Goal: Book appointment/travel/reservation

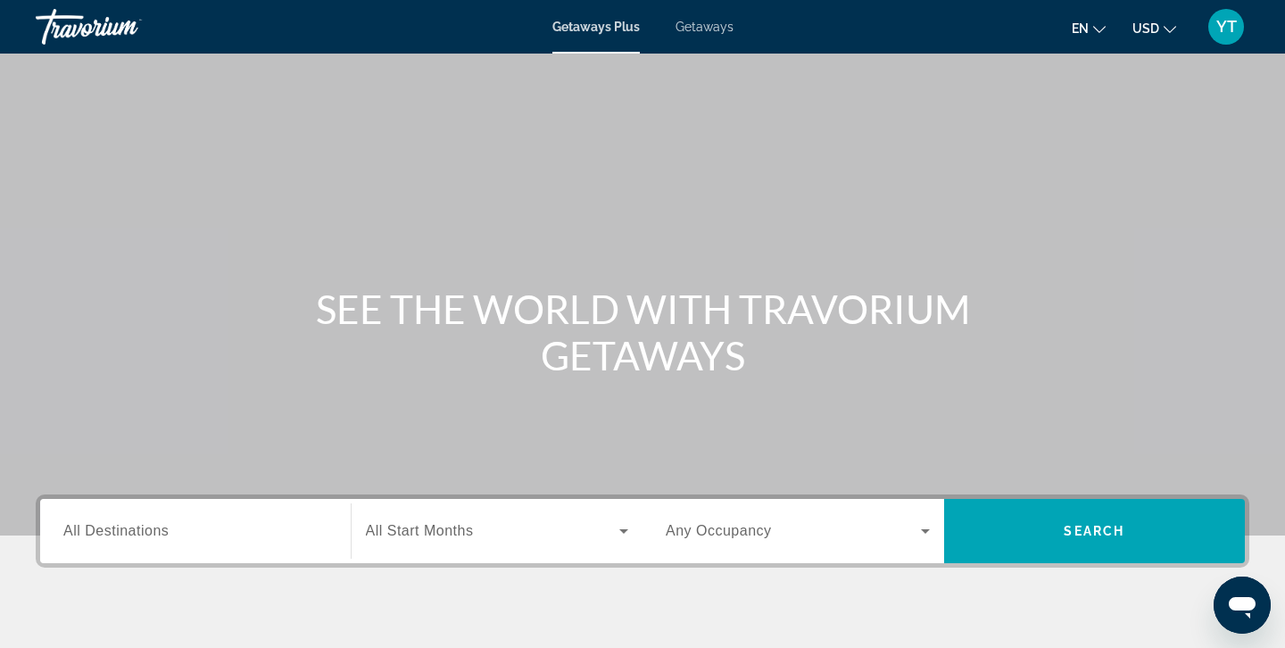
click at [132, 528] on span "All Destinations" at bounding box center [115, 530] width 105 height 15
click at [132, 528] on input "Destination All Destinations" at bounding box center [195, 531] width 264 height 21
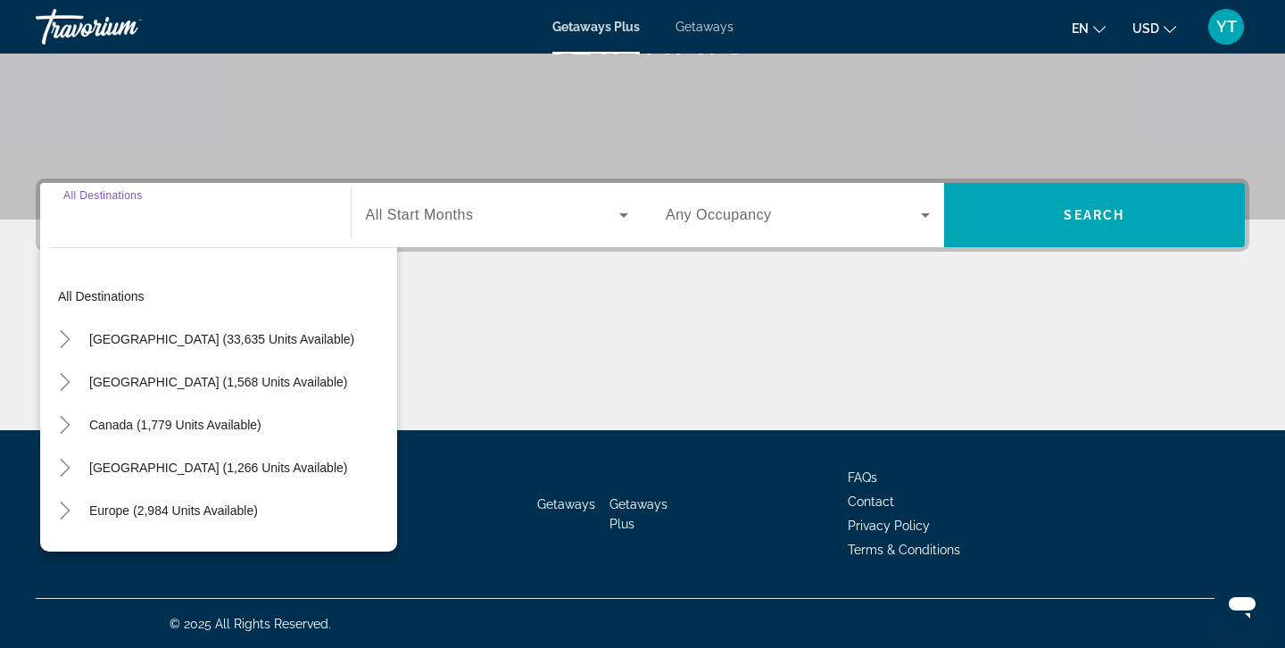
scroll to position [317, 0]
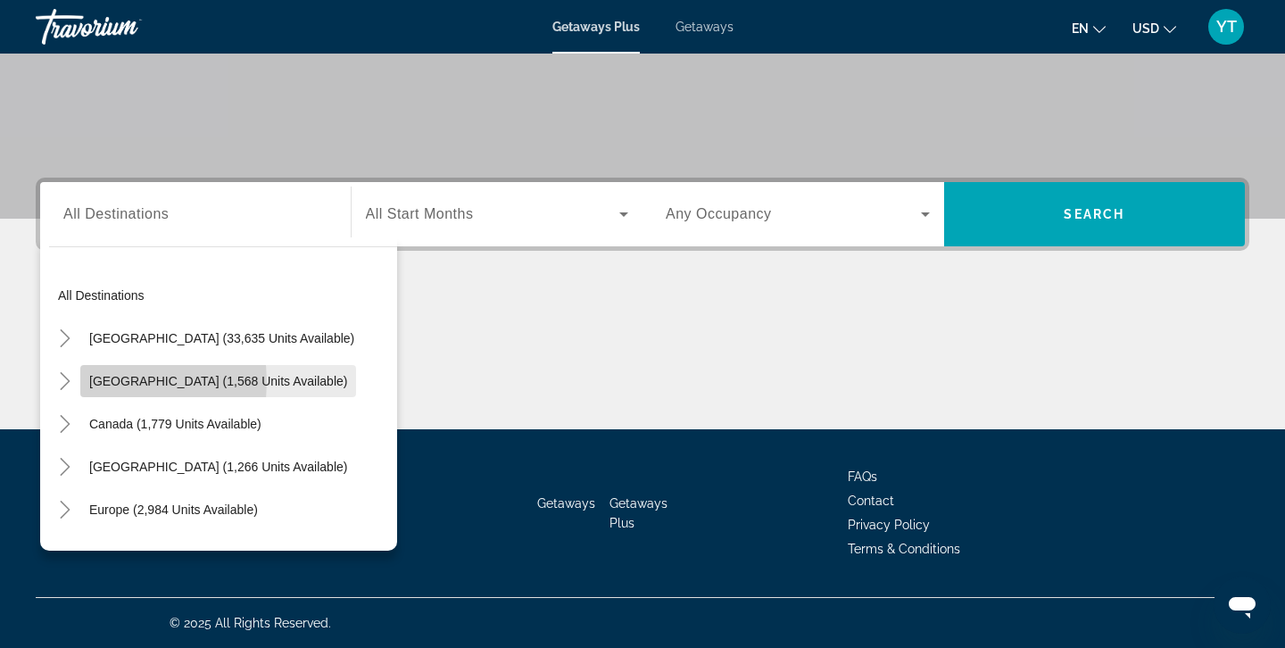
click at [109, 382] on span "[GEOGRAPHIC_DATA] (1,568 units available)" at bounding box center [218, 381] width 258 height 14
type input "**********"
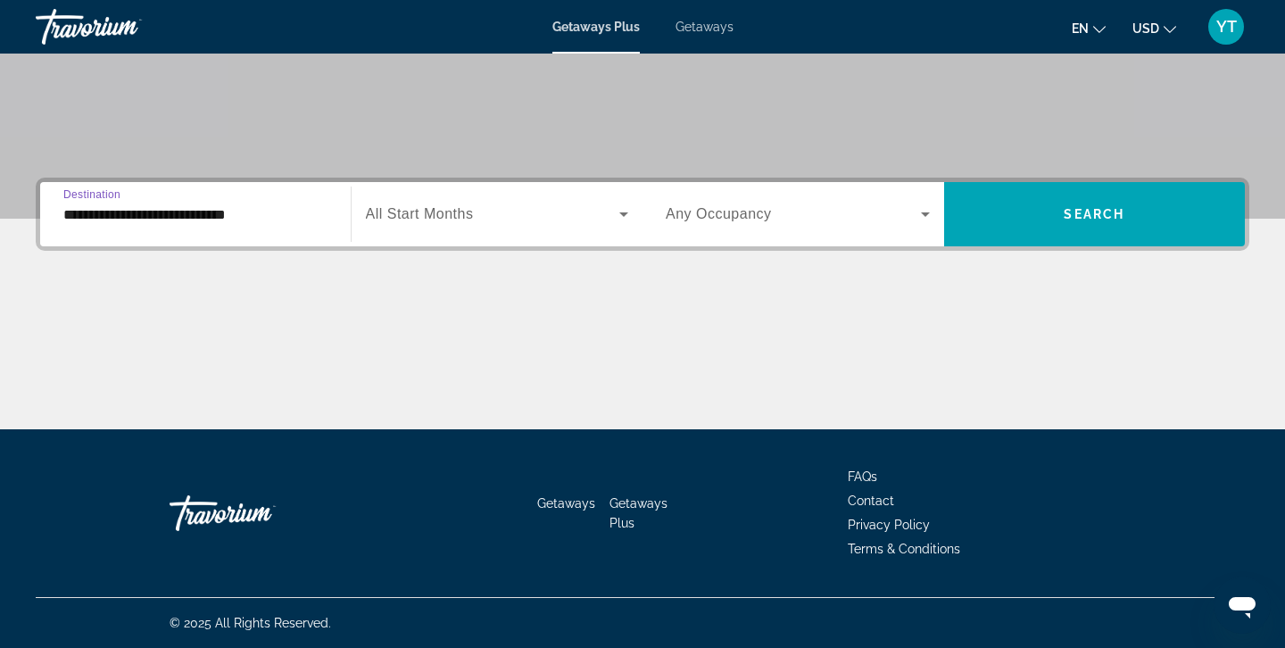
click at [627, 217] on icon "Search widget" at bounding box center [623, 213] width 21 height 21
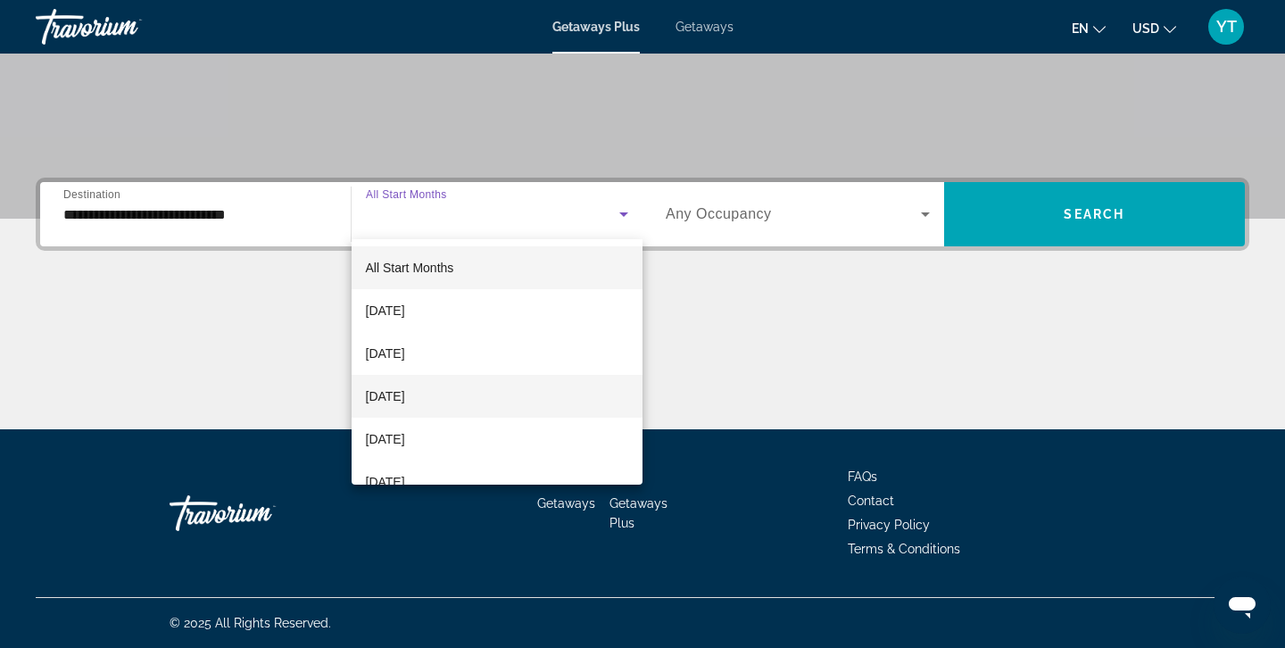
click at [405, 397] on span "[DATE]" at bounding box center [385, 396] width 39 height 21
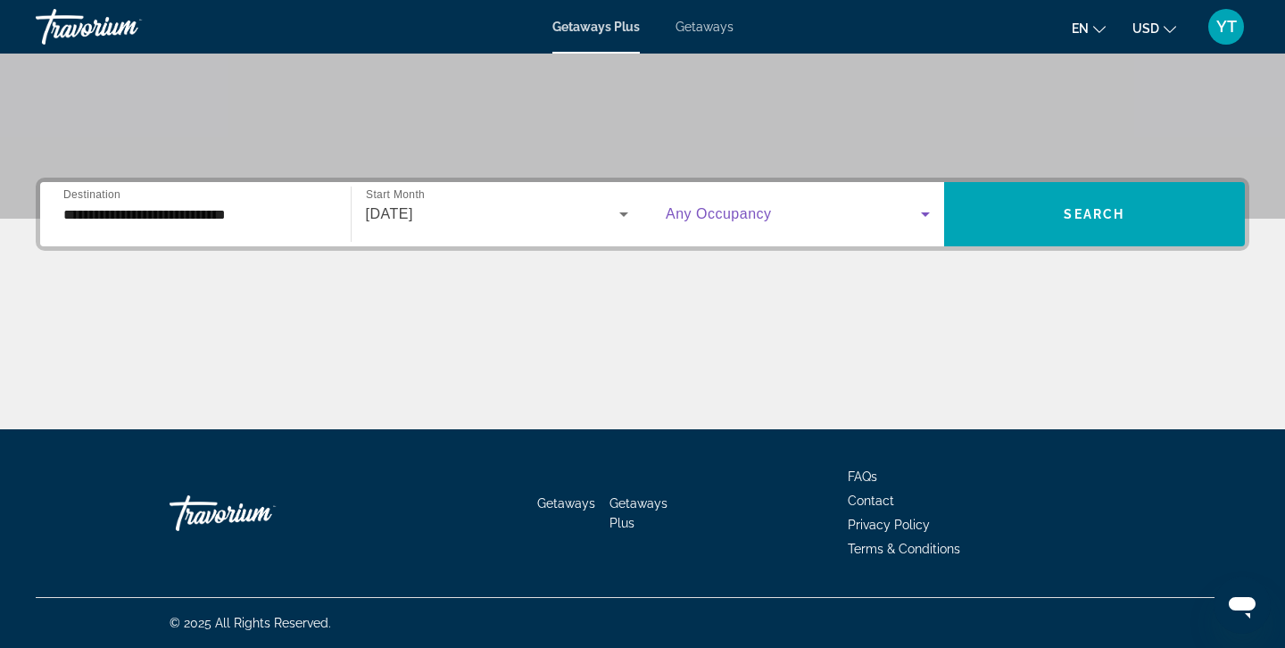
click at [930, 214] on icon "Search widget" at bounding box center [925, 213] width 21 height 21
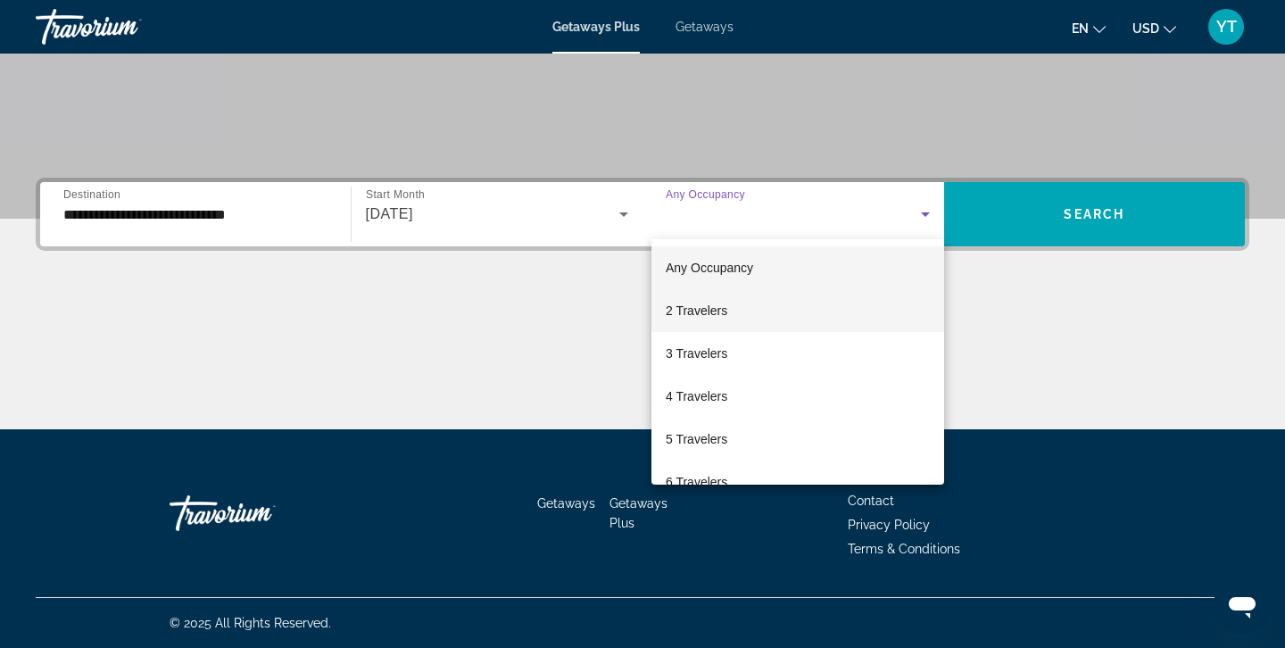
click at [716, 311] on span "2 Travelers" at bounding box center [697, 310] width 62 height 21
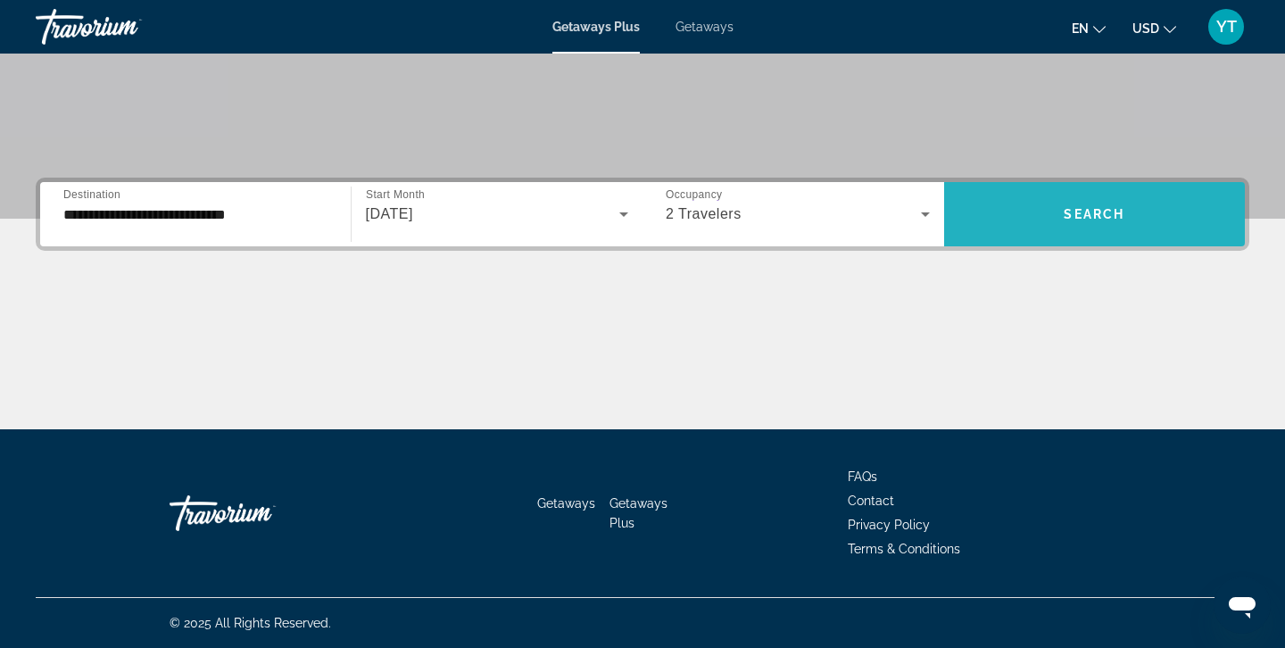
click at [1073, 207] on span "Search" at bounding box center [1094, 214] width 61 height 14
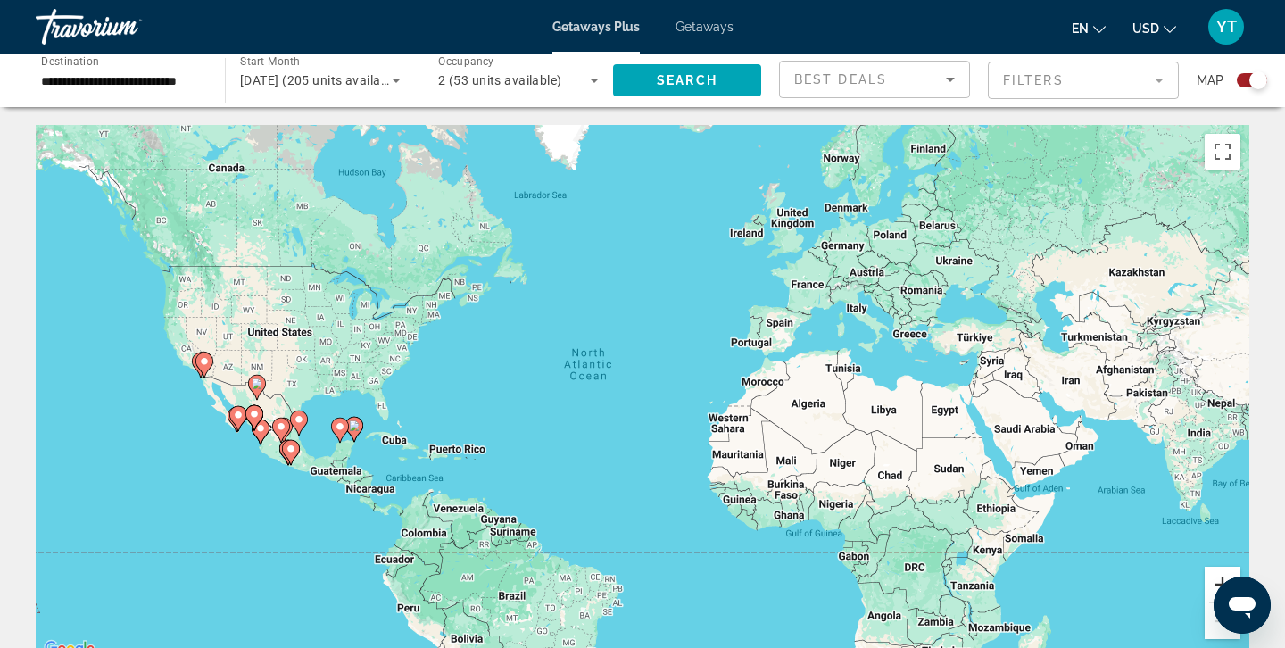
click at [1217, 577] on button "Zoom in" at bounding box center [1223, 585] width 36 height 36
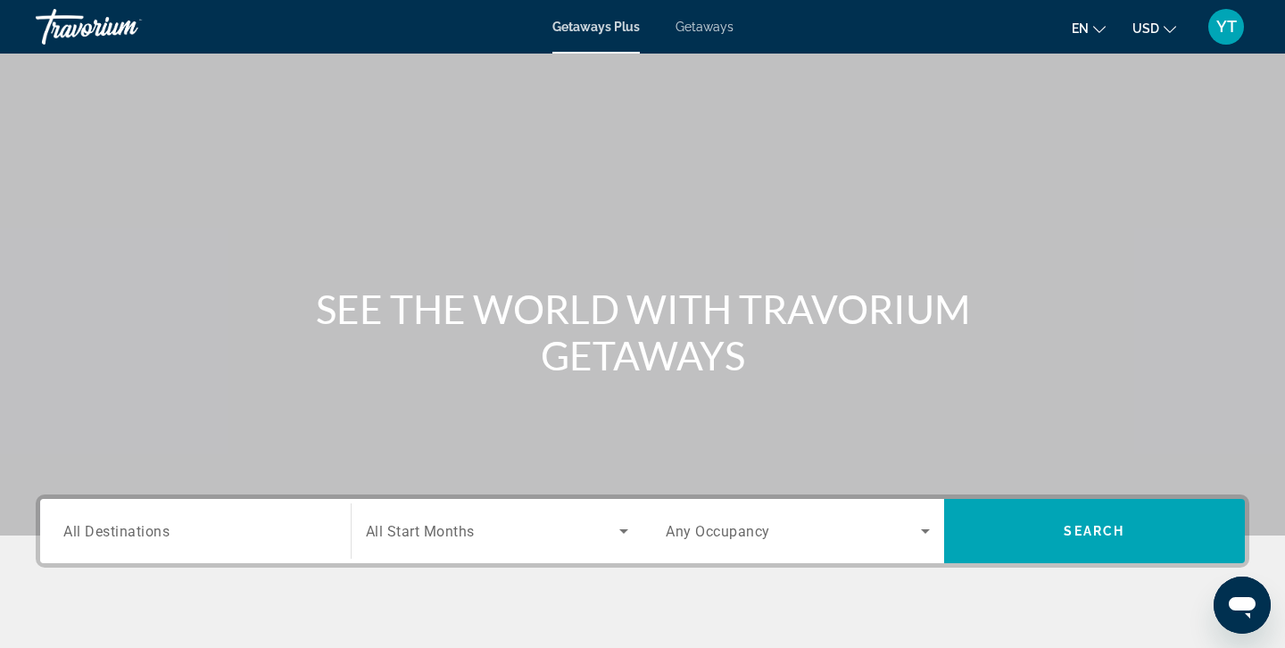
click at [509, 593] on div "Destination All Destinations Start Month All Start Months Occupancy Any Occupan…" at bounding box center [642, 620] width 1285 height 252
click at [309, 516] on div "Search widget" at bounding box center [195, 531] width 264 height 51
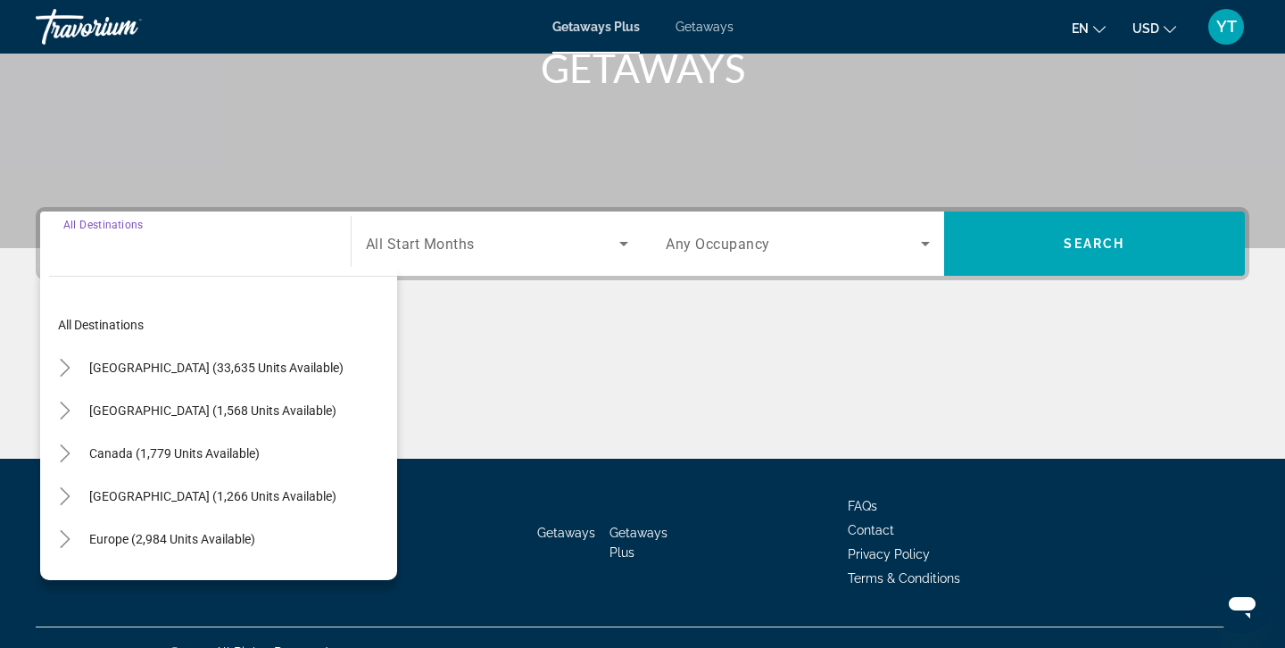
scroll to position [317, 0]
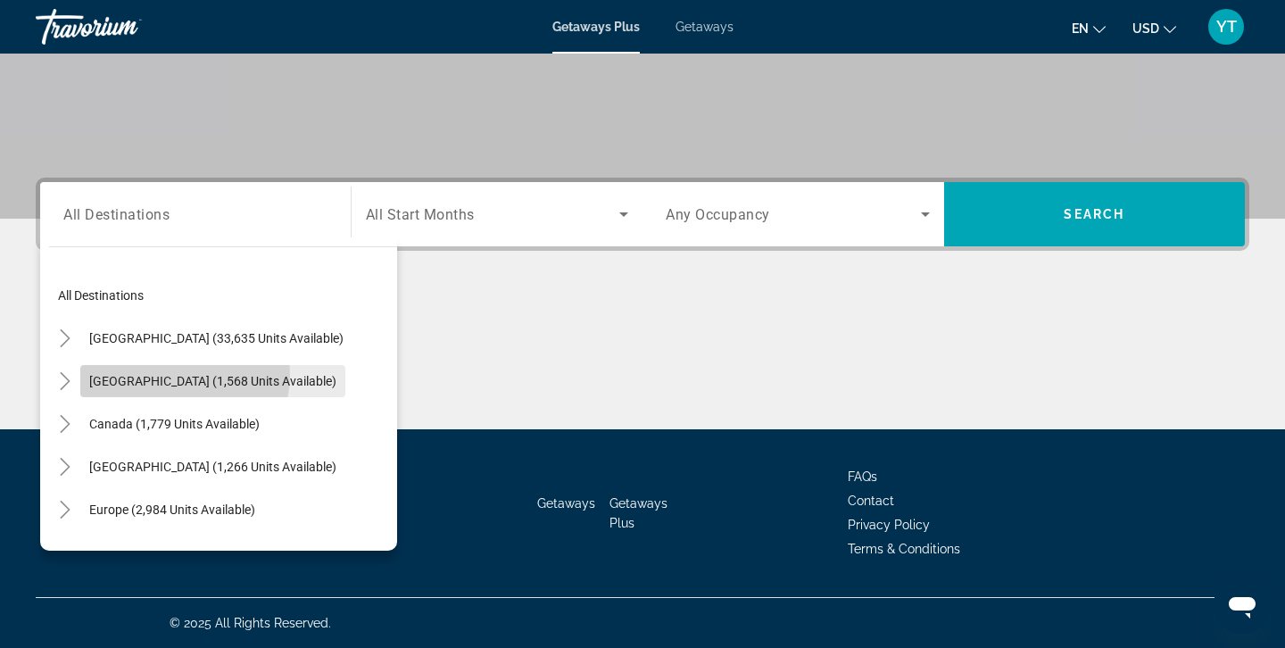
click at [184, 375] on span "[GEOGRAPHIC_DATA] (1,568 units available)" at bounding box center [212, 381] width 247 height 14
type input "**********"
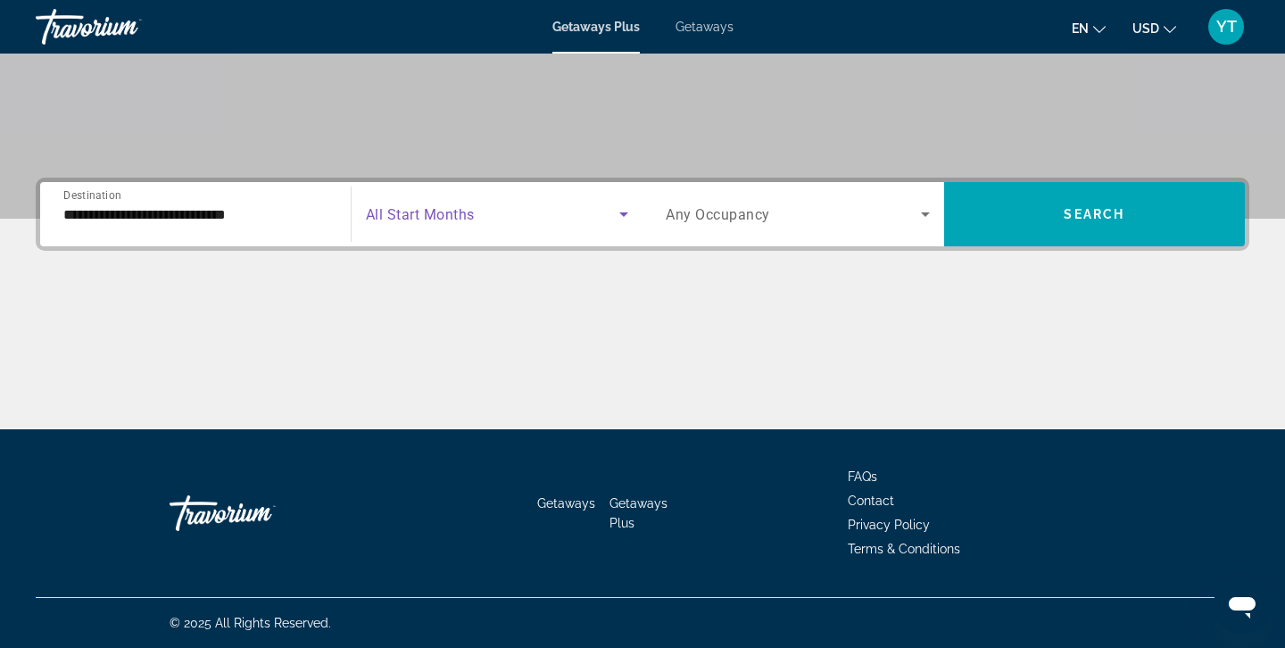
click at [622, 214] on icon "Search widget" at bounding box center [623, 214] width 9 height 4
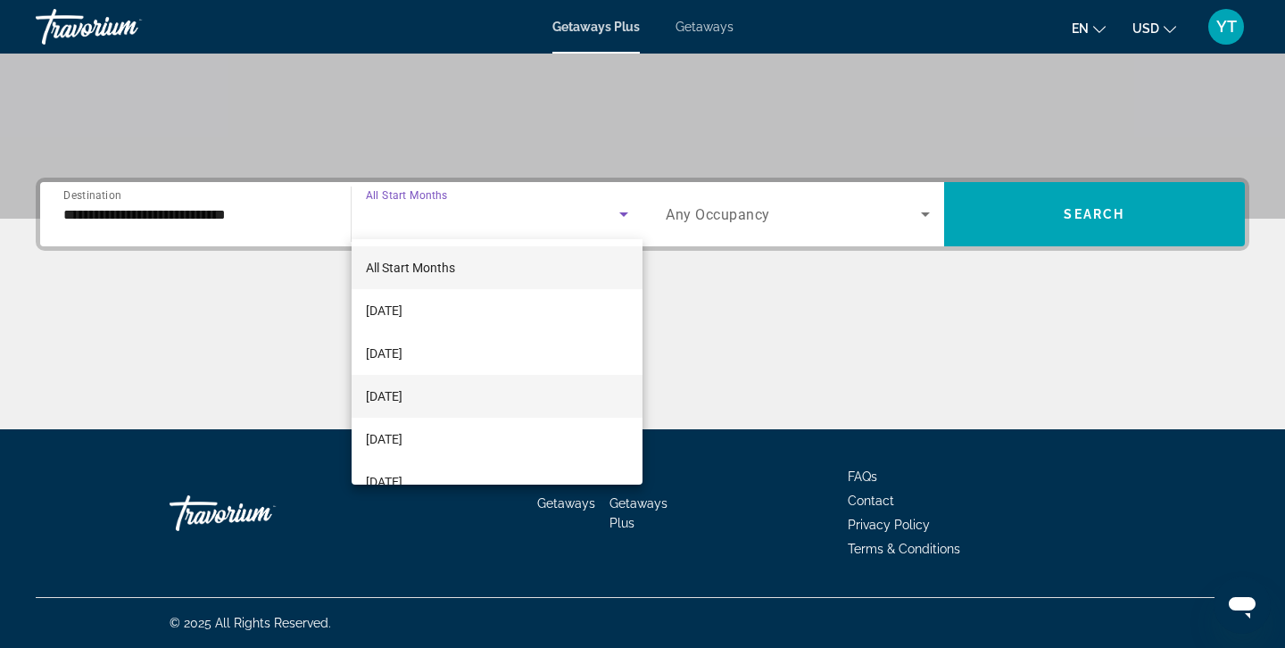
click at [381, 395] on span "[DATE]" at bounding box center [384, 396] width 37 height 21
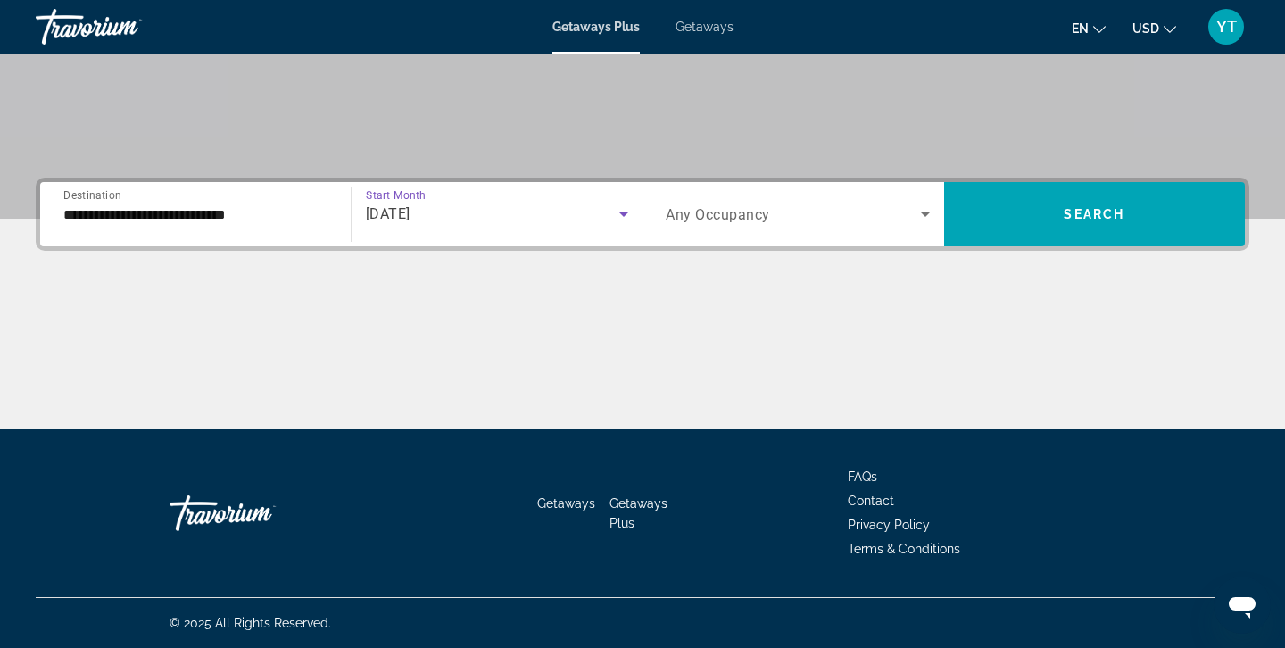
click at [927, 215] on icon "Search widget" at bounding box center [925, 213] width 21 height 21
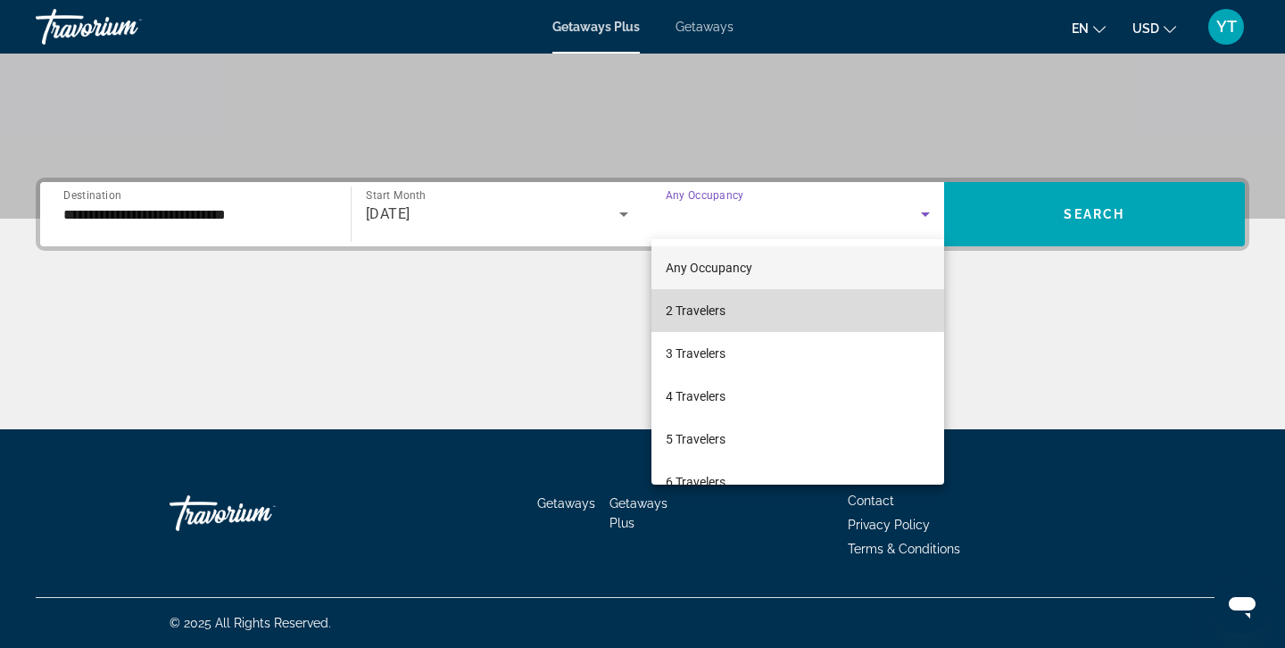
click at [706, 309] on span "2 Travelers" at bounding box center [696, 310] width 60 height 21
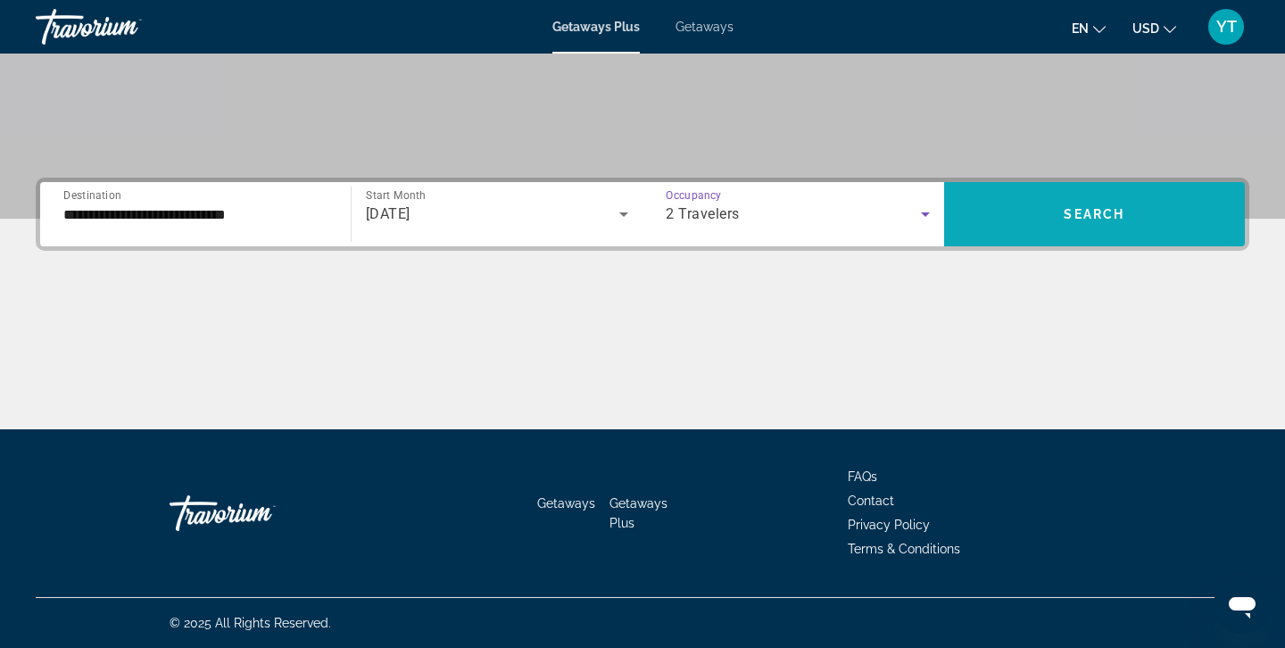
click at [1077, 216] on span "Search" at bounding box center [1094, 214] width 61 height 14
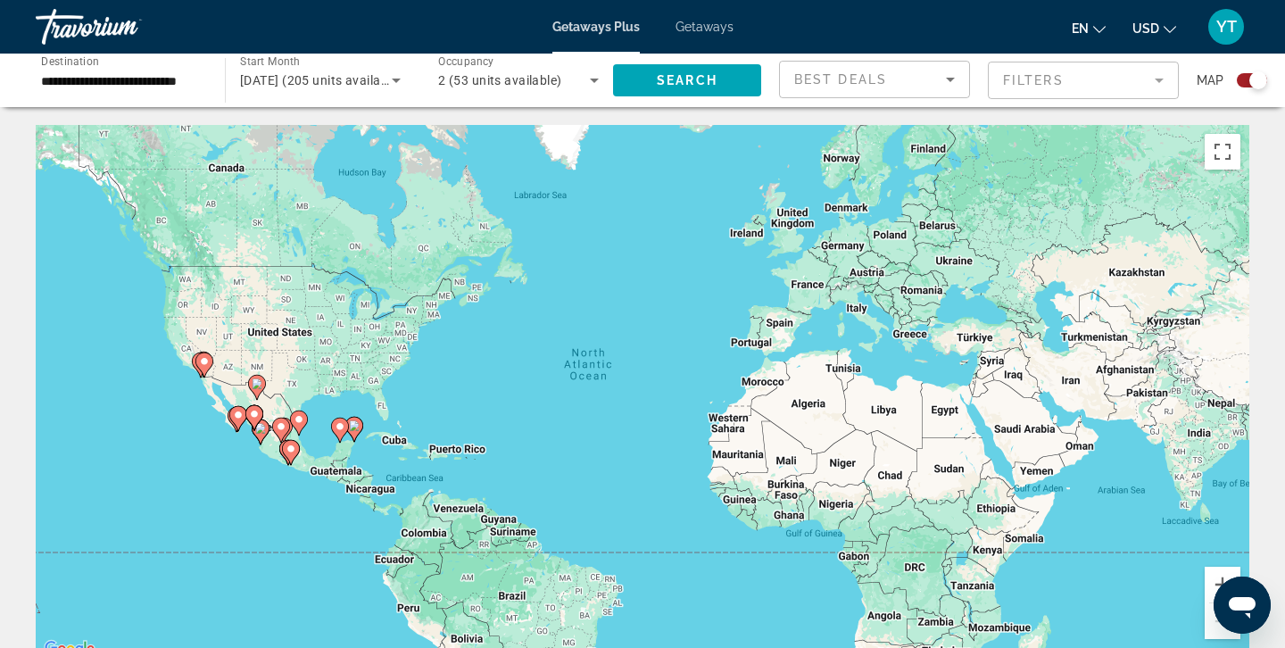
click at [277, 410] on div "To activate drag with keyboard, press Alt + Enter. Once in keyboard drag state,…" at bounding box center [643, 393] width 1214 height 536
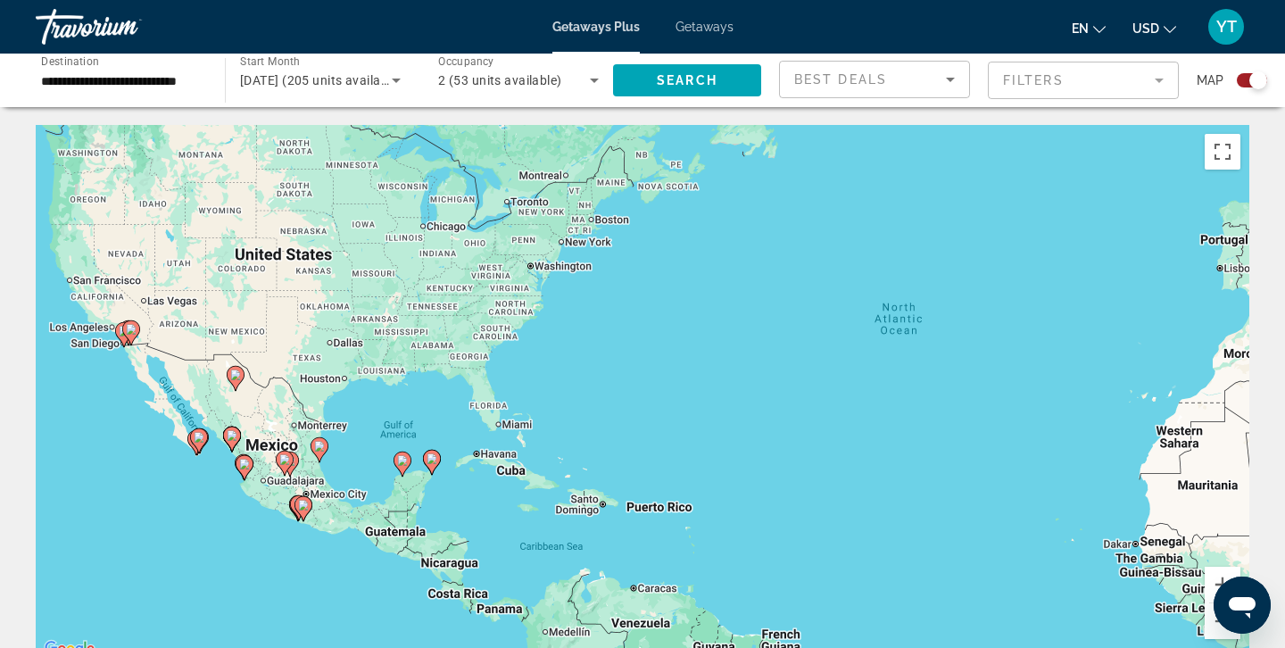
click at [234, 437] on image "Main content" at bounding box center [232, 435] width 11 height 11
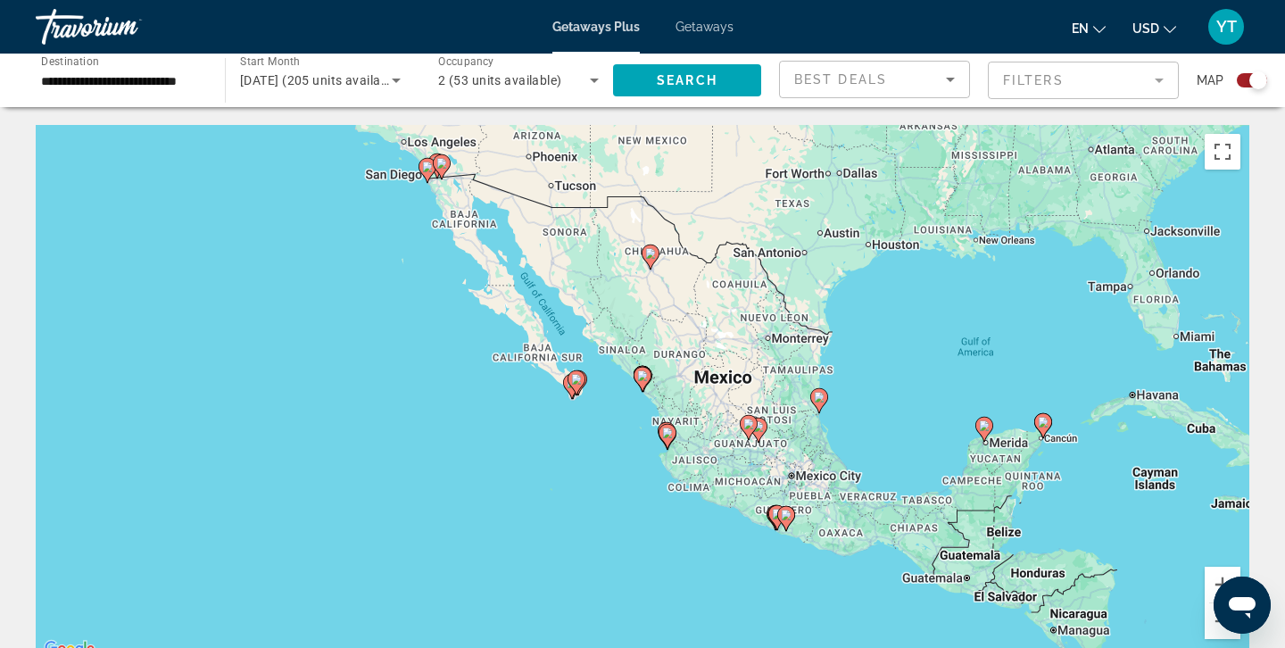
click at [644, 373] on image "Main content" at bounding box center [642, 375] width 11 height 11
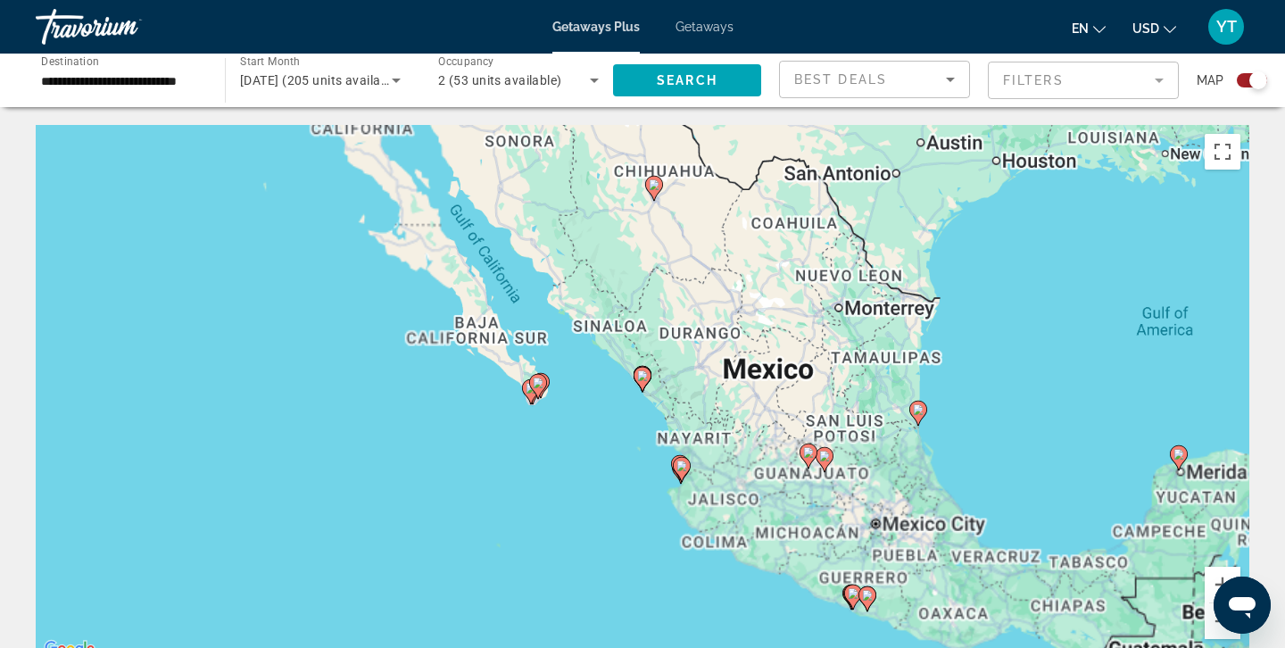
click at [644, 373] on image "Main content" at bounding box center [642, 375] width 11 height 11
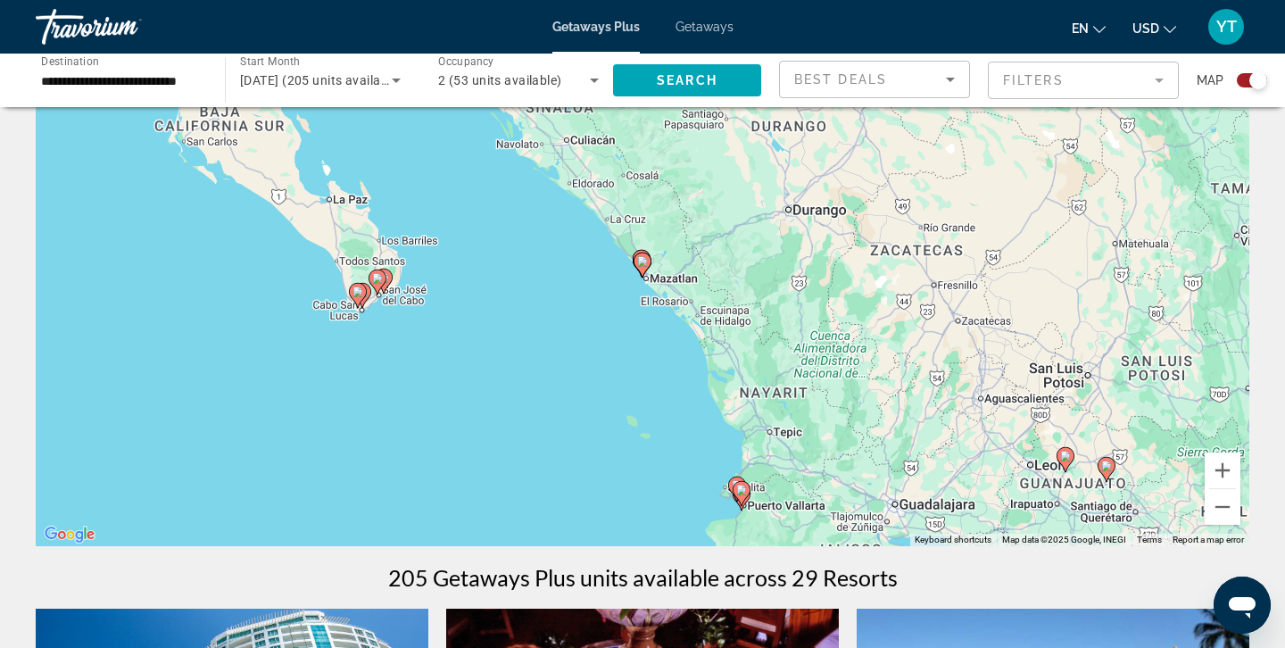
scroll to position [116, 0]
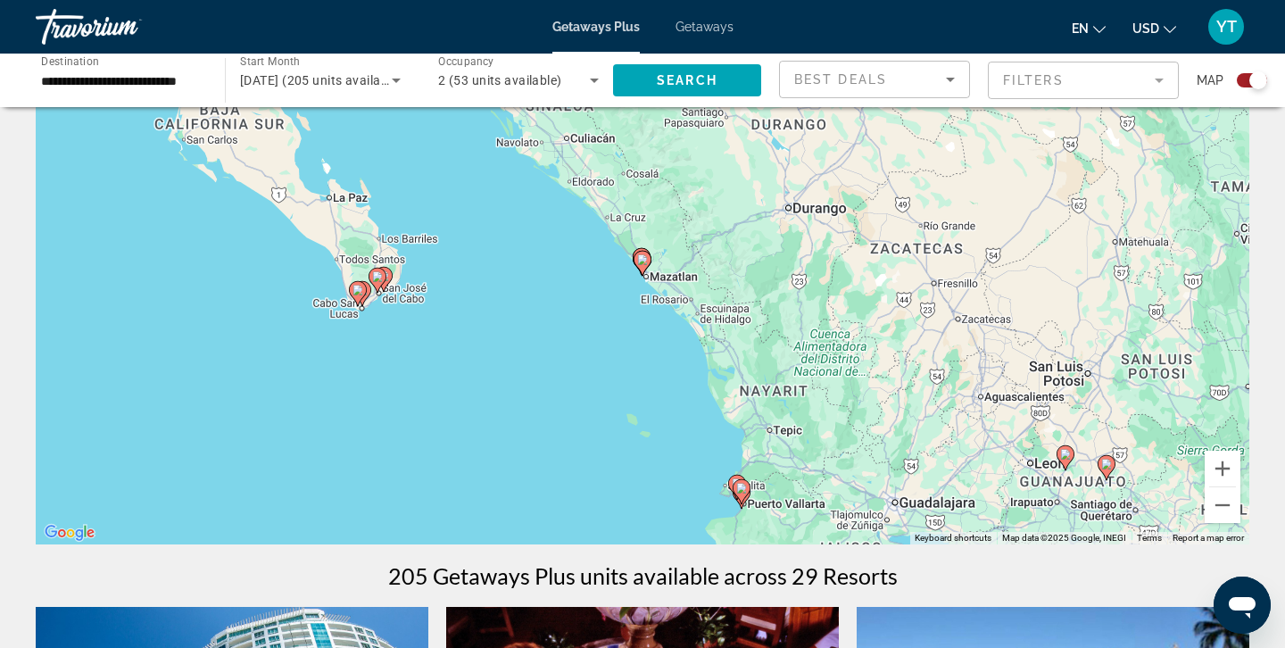
click at [746, 490] on image "Main content" at bounding box center [741, 488] width 11 height 11
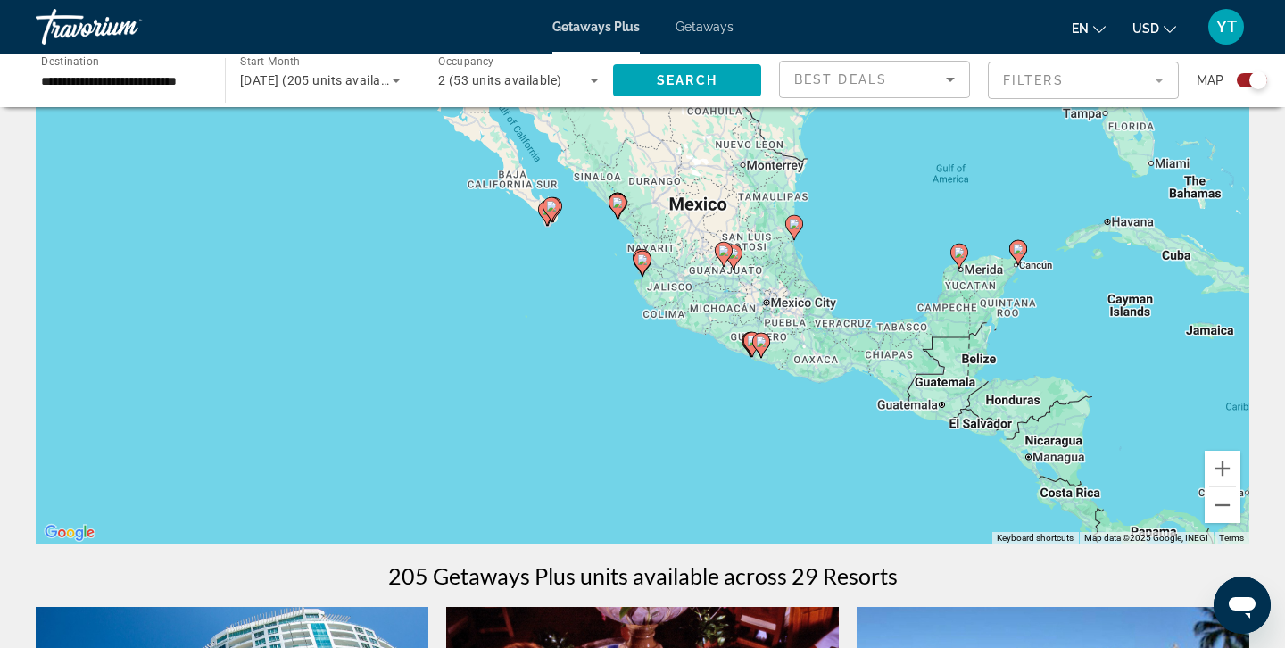
click at [618, 201] on image "Main content" at bounding box center [617, 202] width 11 height 11
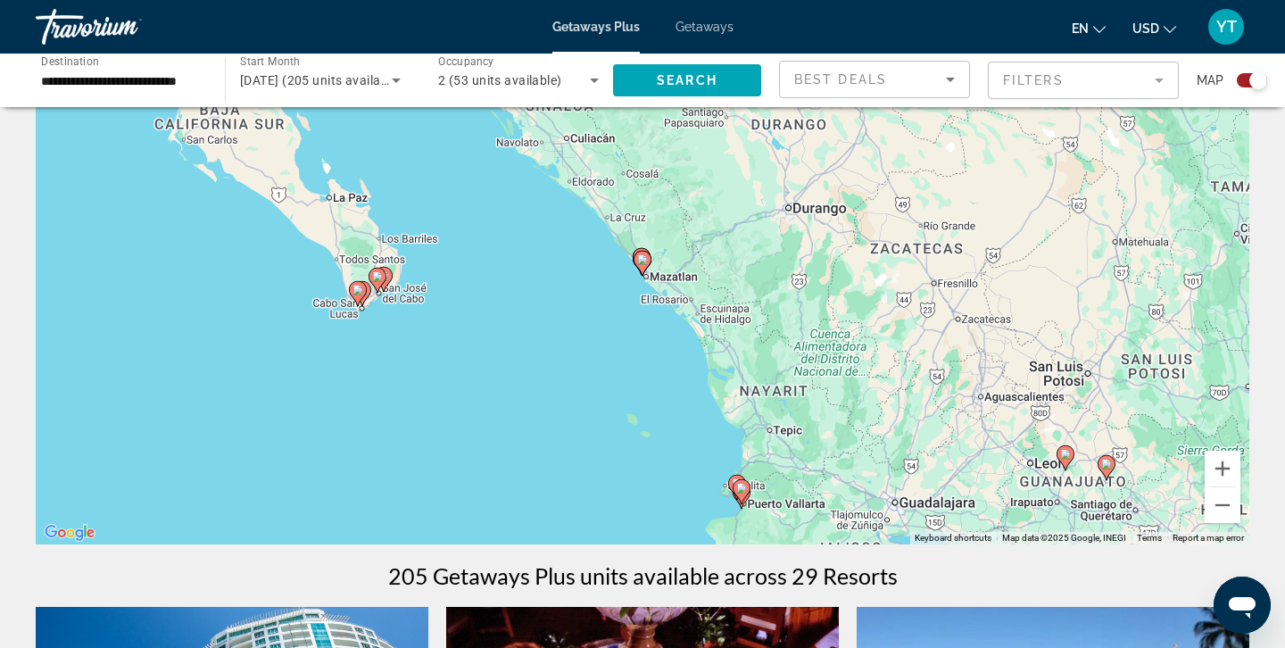
click at [743, 494] on icon "Main content" at bounding box center [742, 491] width 16 height 23
type input "**********"
click at [743, 494] on div "To navigate, press the arrow keys. To activate drag with keyboard, press Alt + …" at bounding box center [643, 277] width 1214 height 536
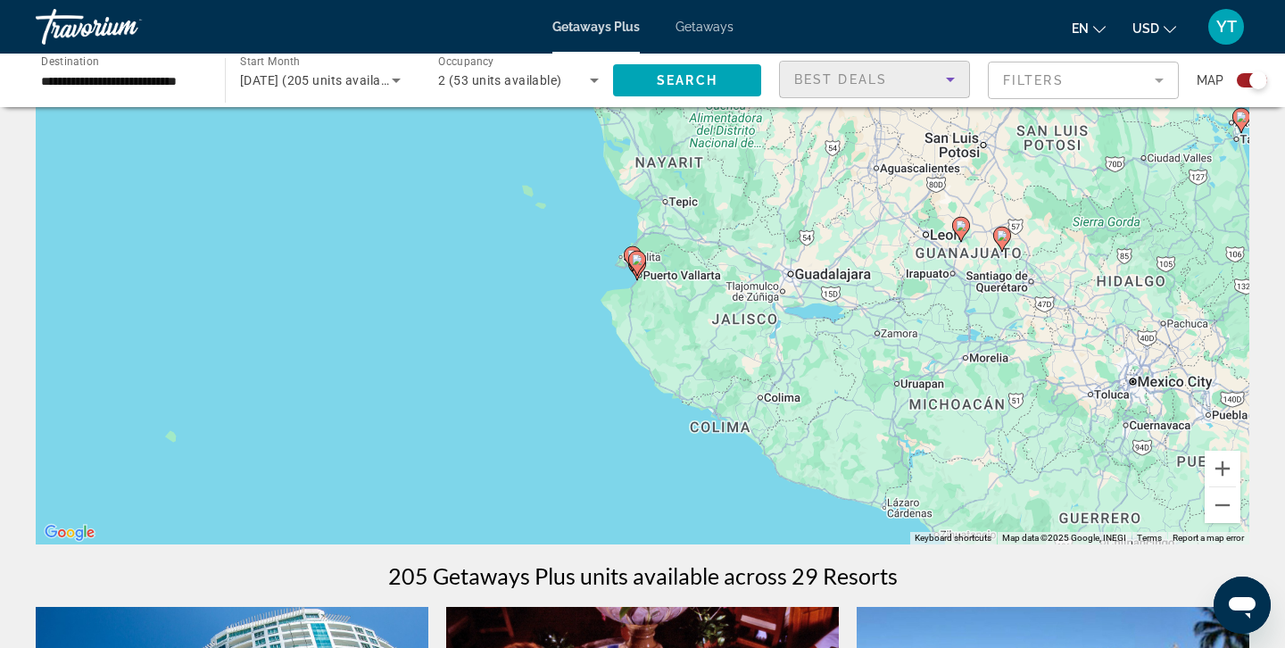
click at [956, 79] on icon "Sort by" at bounding box center [950, 79] width 21 height 21
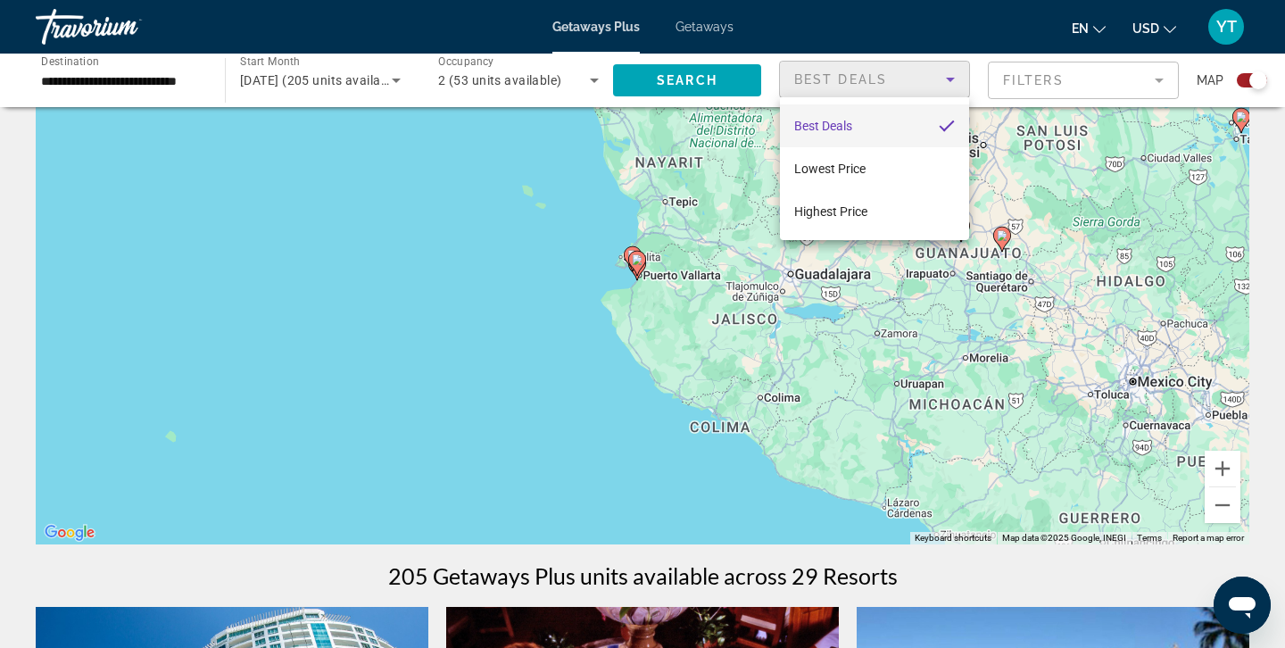
click at [543, 343] on div at bounding box center [642, 324] width 1285 height 648
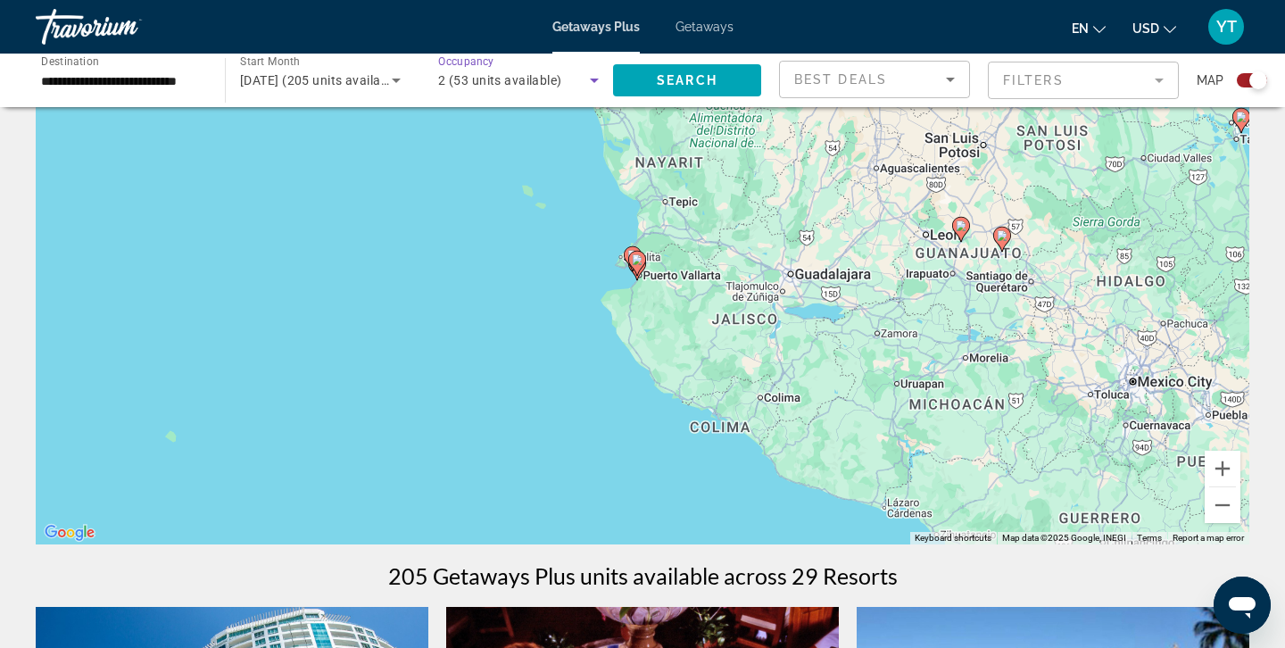
click at [594, 82] on icon "Search widget" at bounding box center [594, 81] width 9 height 4
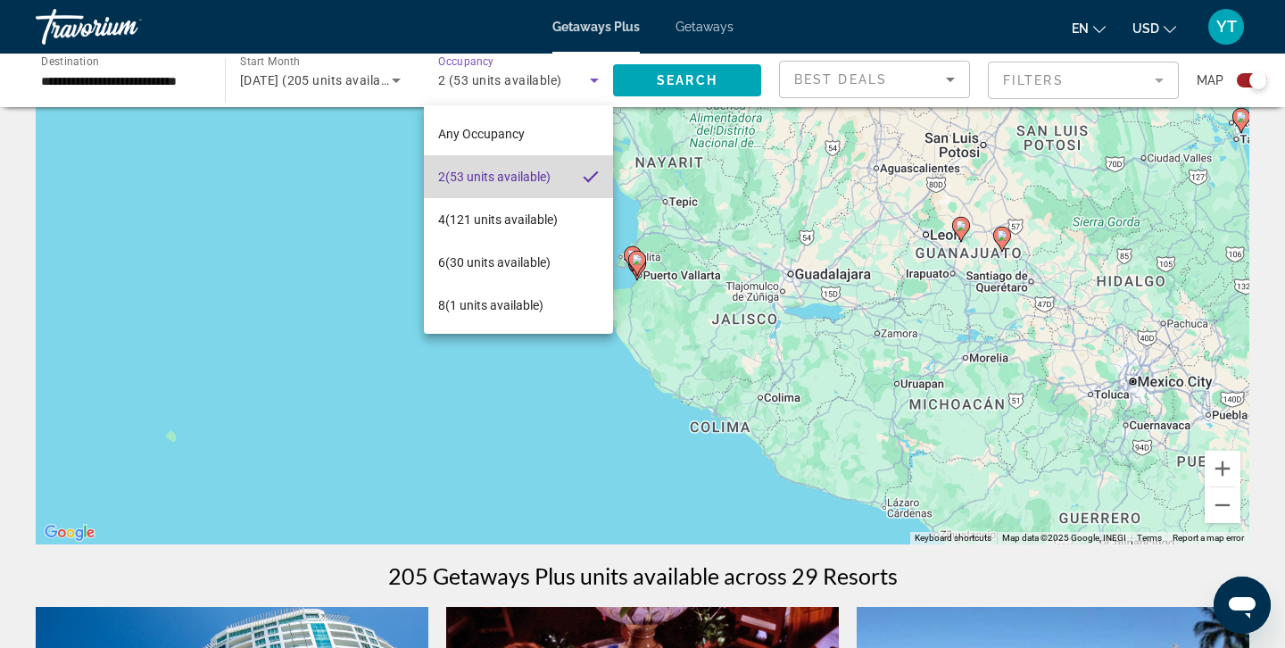
click at [511, 173] on span "2 (53 units available)" at bounding box center [494, 176] width 112 height 21
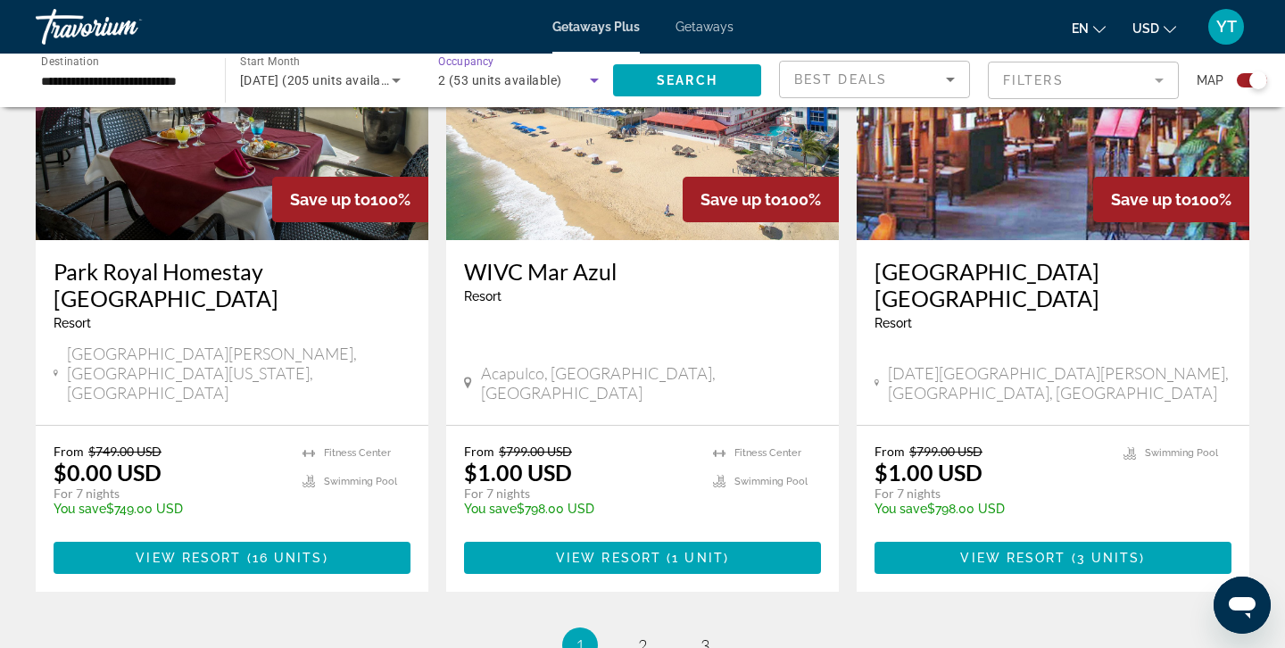
scroll to position [2730, 0]
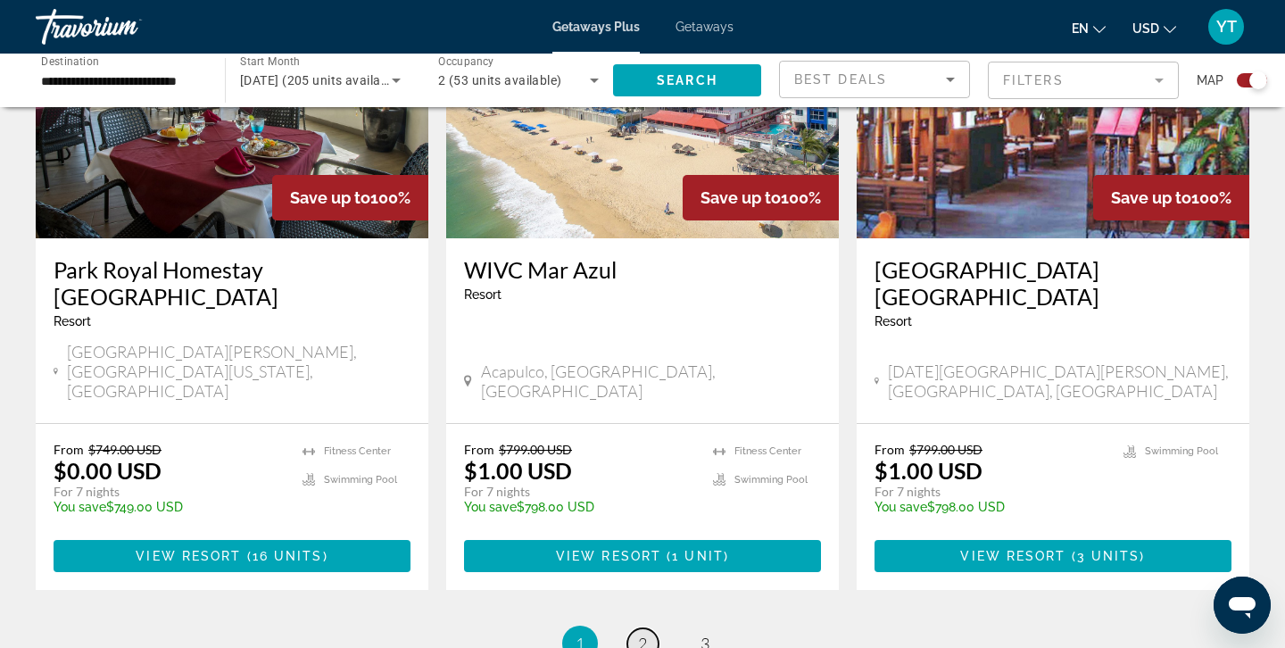
click at [645, 634] on span "2" at bounding box center [642, 644] width 9 height 20
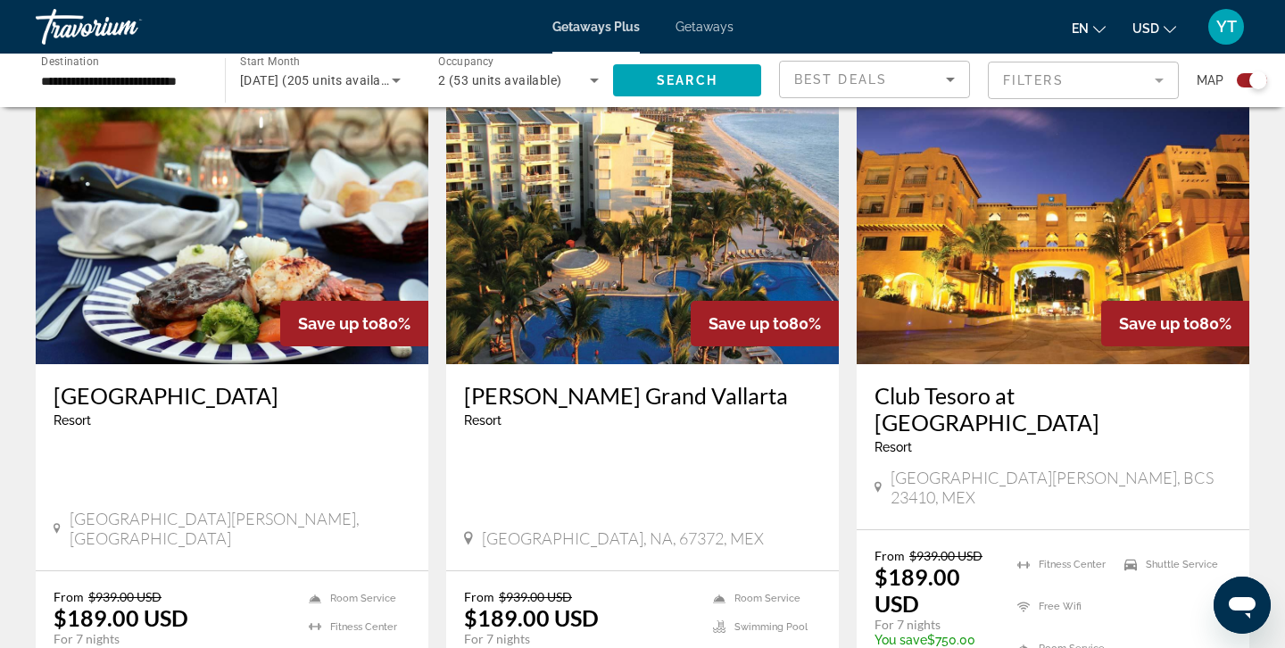
scroll to position [2587, 0]
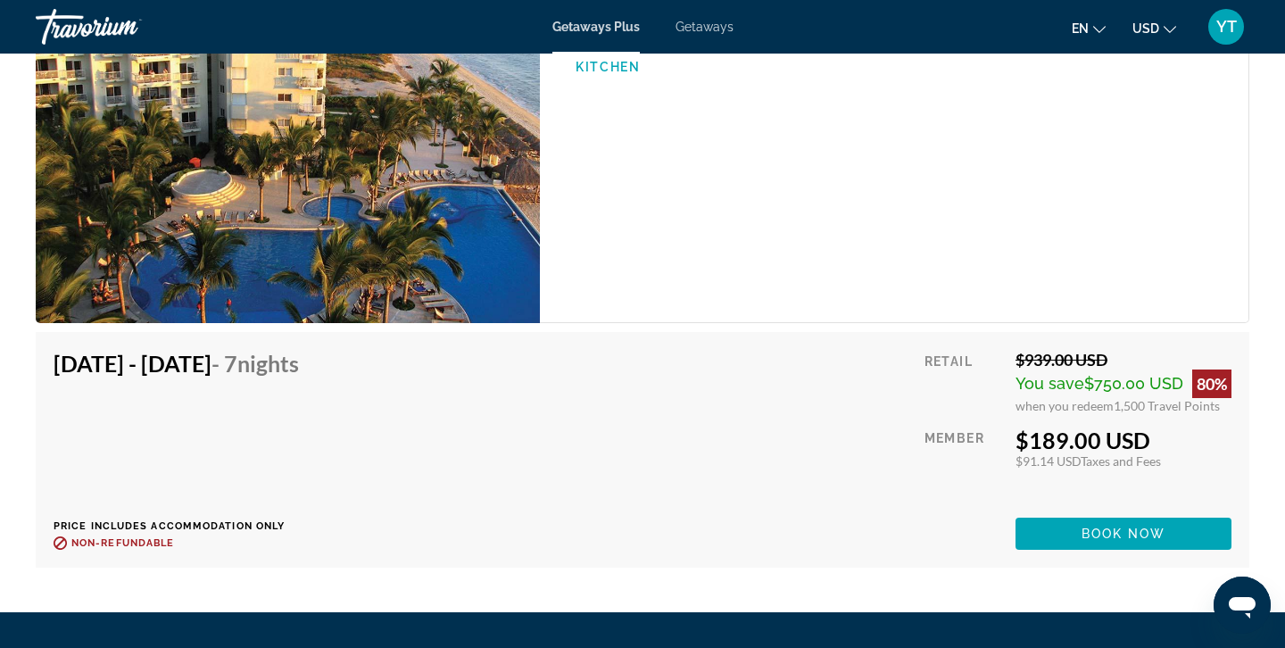
scroll to position [2785, 0]
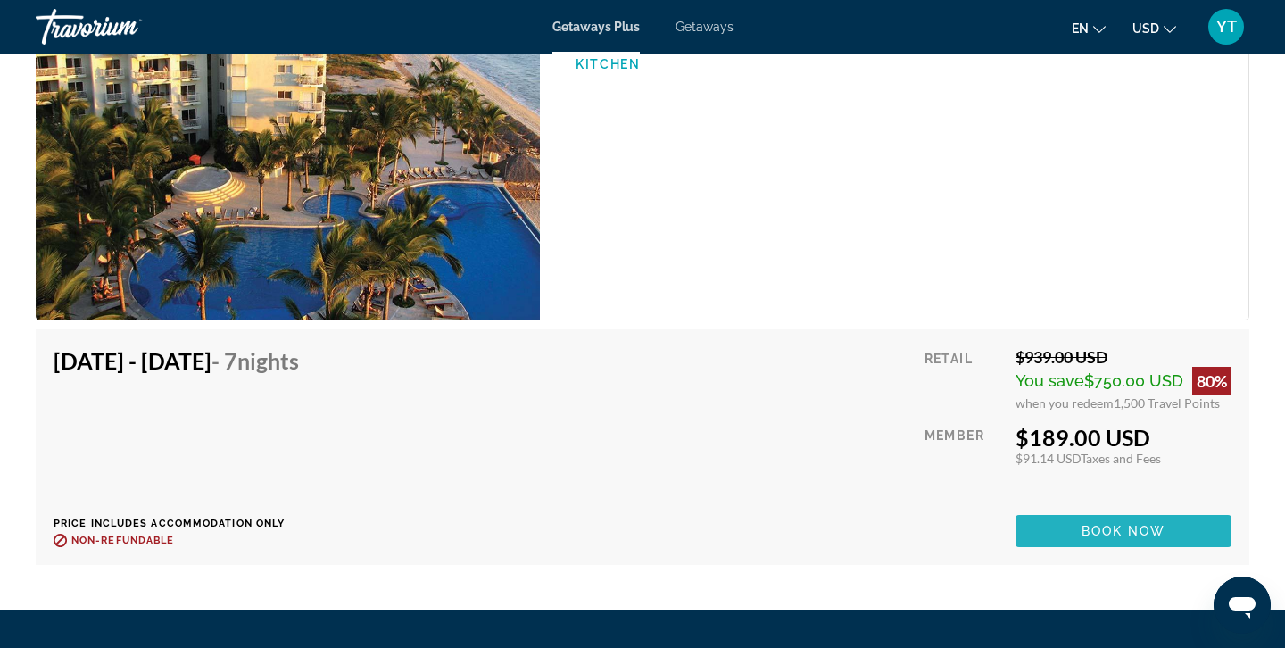
click at [1087, 529] on span "Book now" at bounding box center [1124, 531] width 85 height 14
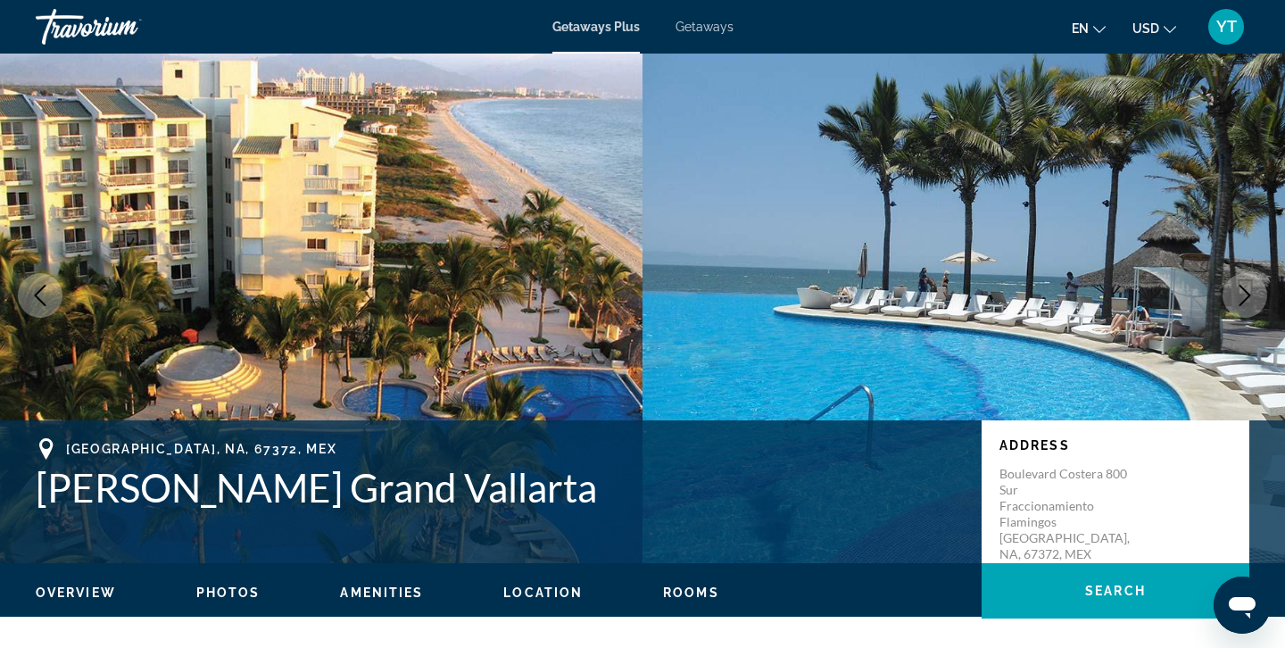
scroll to position [21, 0]
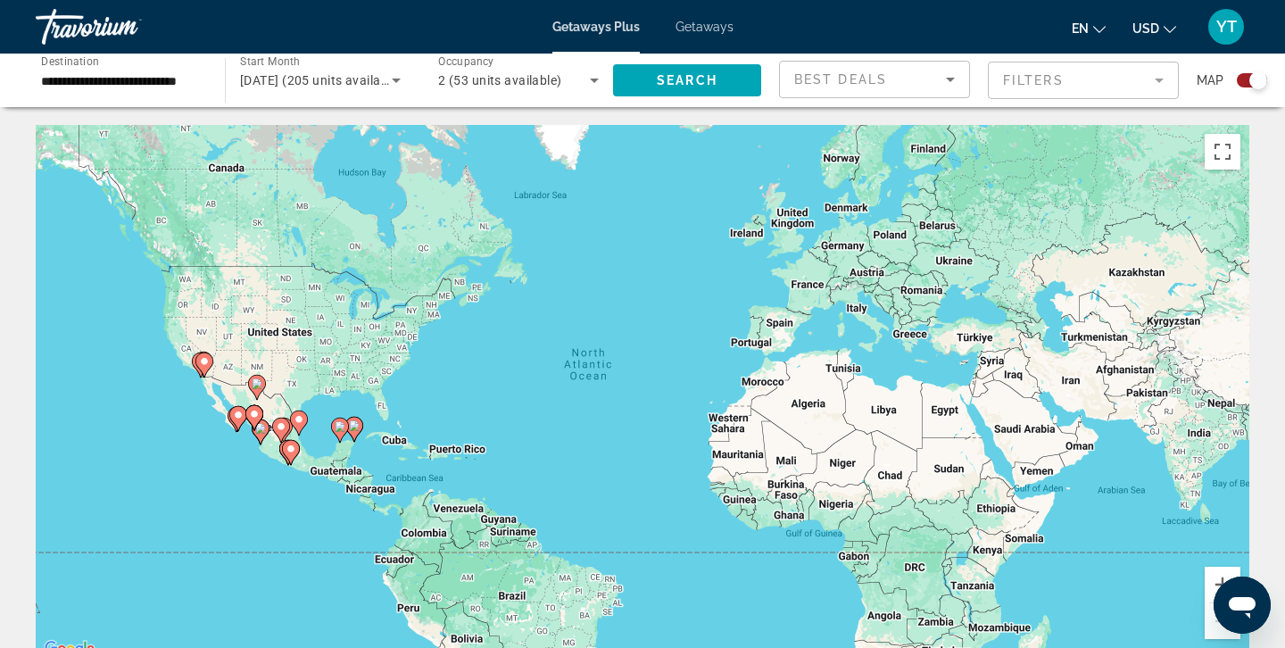
click at [253, 411] on image "Main content" at bounding box center [254, 414] width 11 height 11
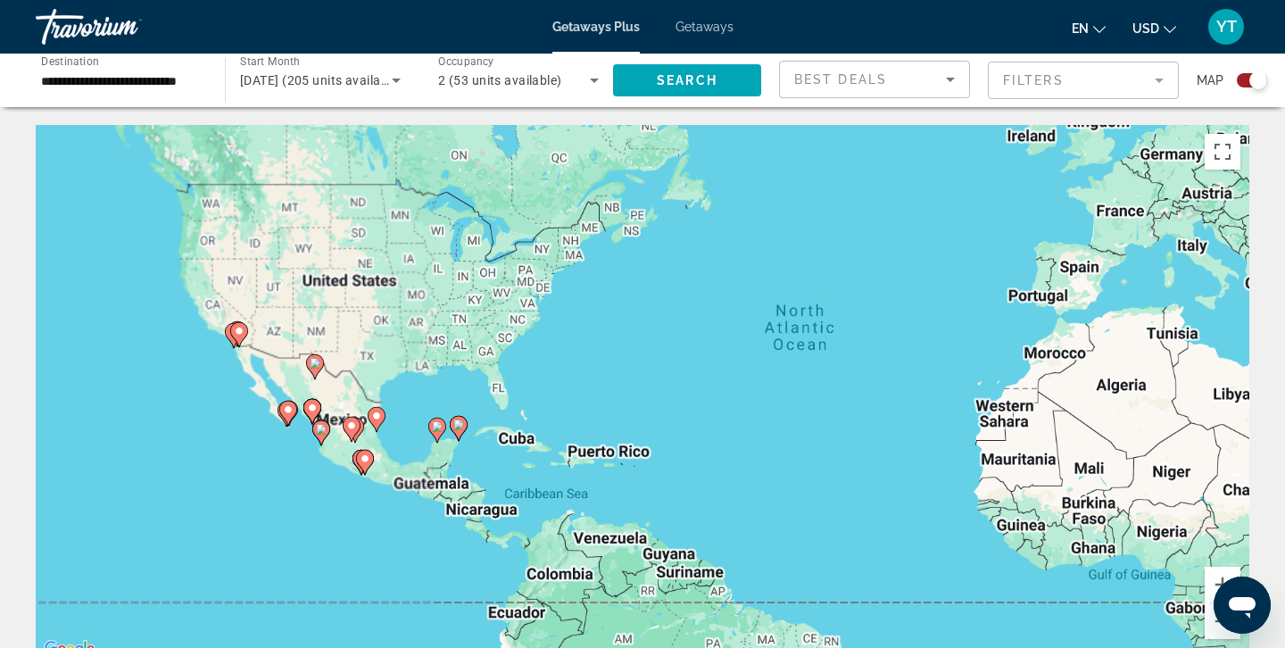
click at [253, 411] on div "To activate drag with keyboard, press Alt + Enter. Once in keyboard drag state,…" at bounding box center [643, 393] width 1214 height 536
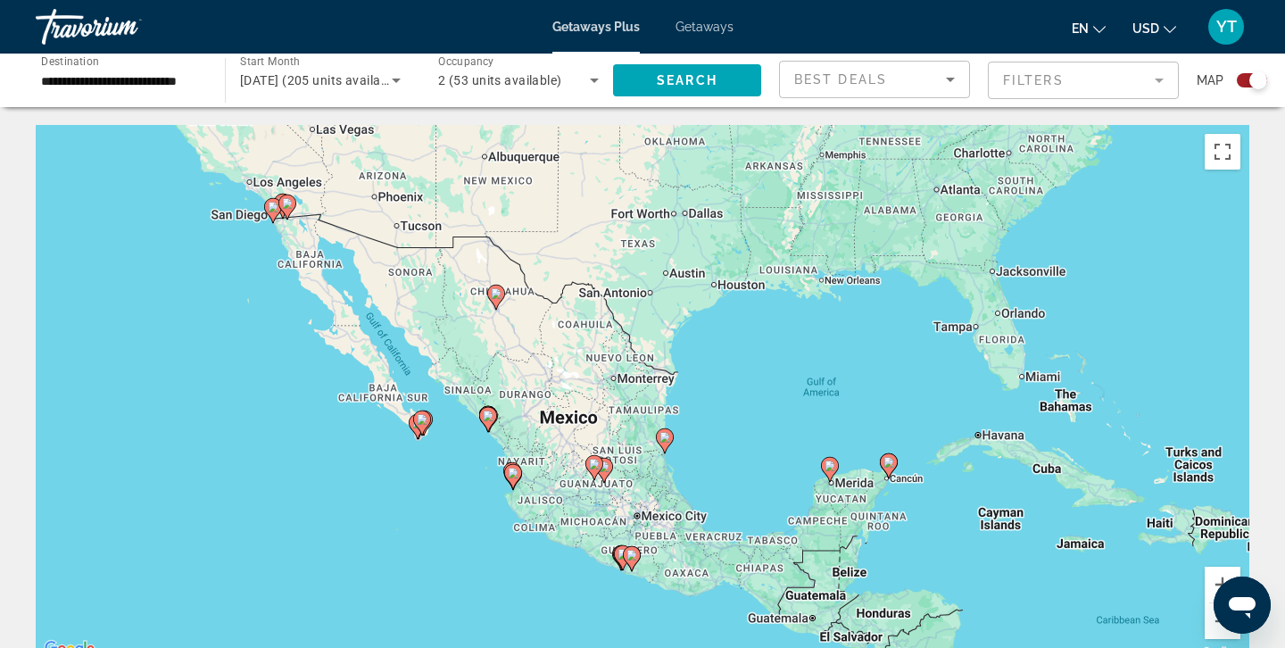
click at [490, 416] on image "Main content" at bounding box center [488, 416] width 11 height 11
type input "**********"
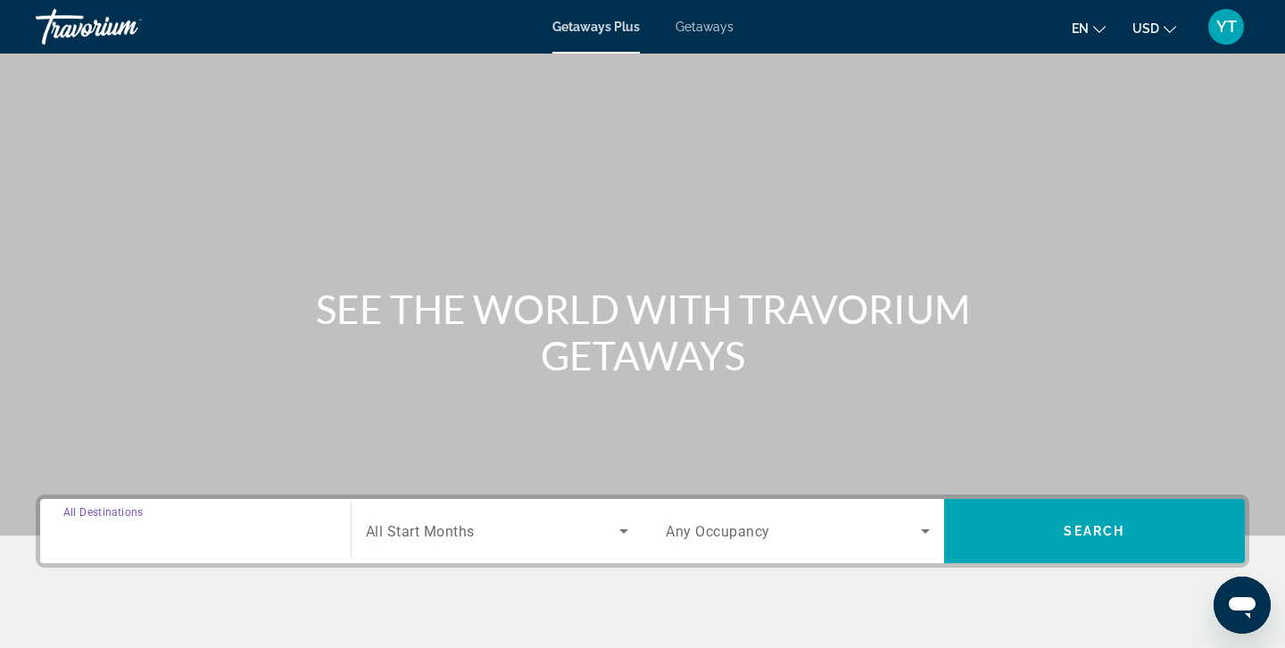
click at [202, 541] on input "Destination All Destinations" at bounding box center [195, 531] width 264 height 21
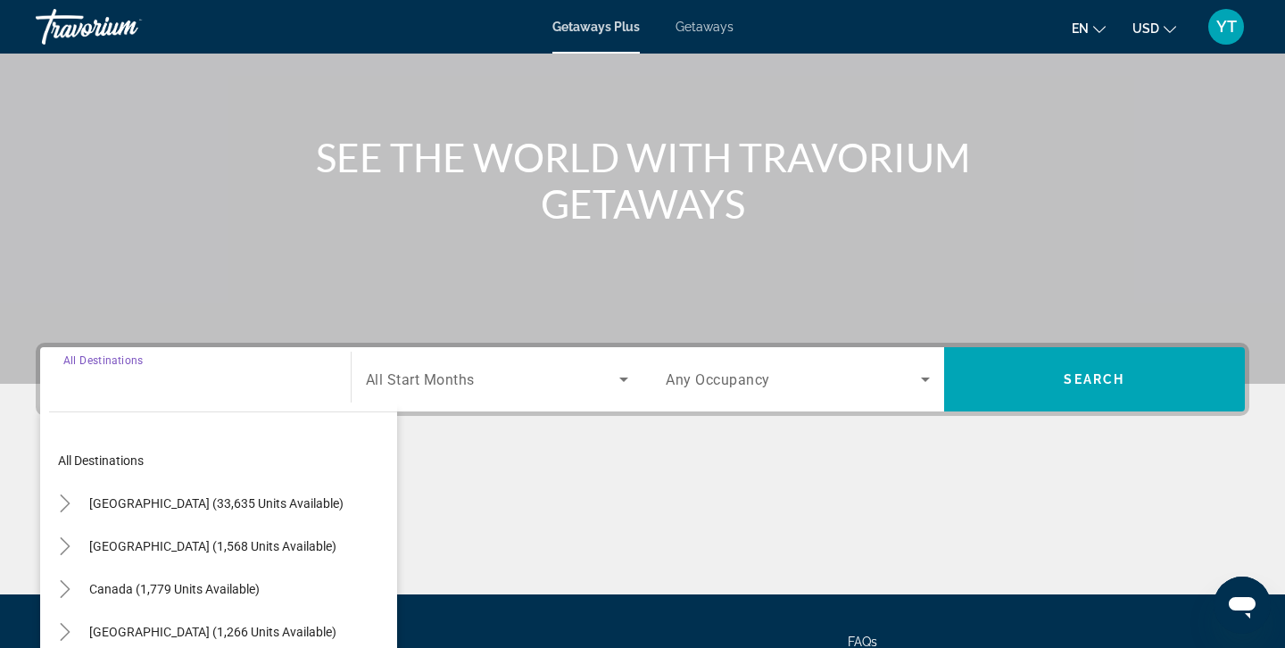
scroll to position [317, 0]
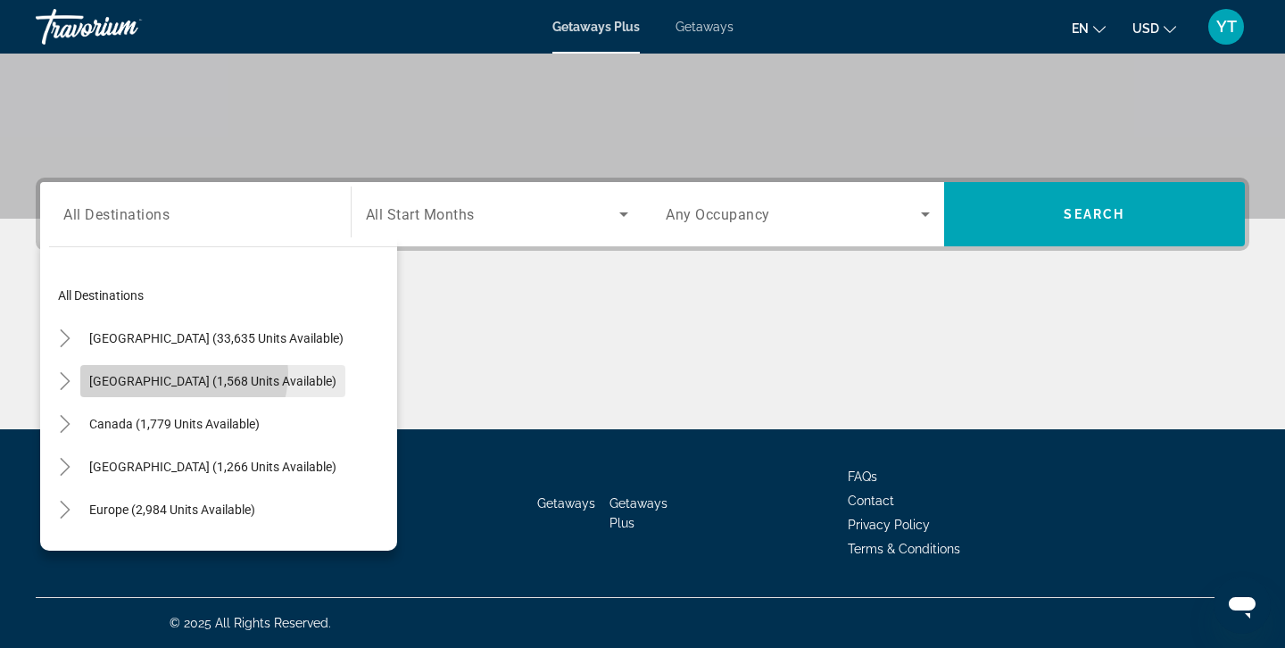
click at [183, 374] on span "[GEOGRAPHIC_DATA] (1,568 units available)" at bounding box center [212, 381] width 247 height 14
type input "**********"
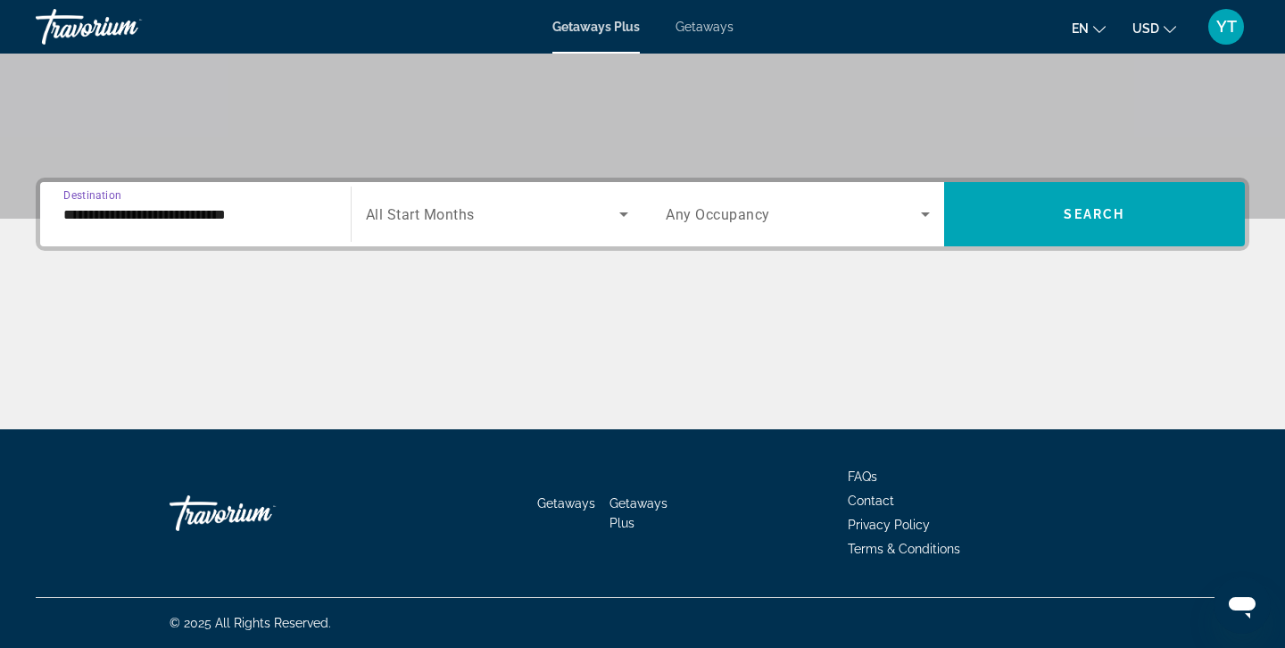
click at [624, 216] on icon "Search widget" at bounding box center [623, 214] width 9 height 4
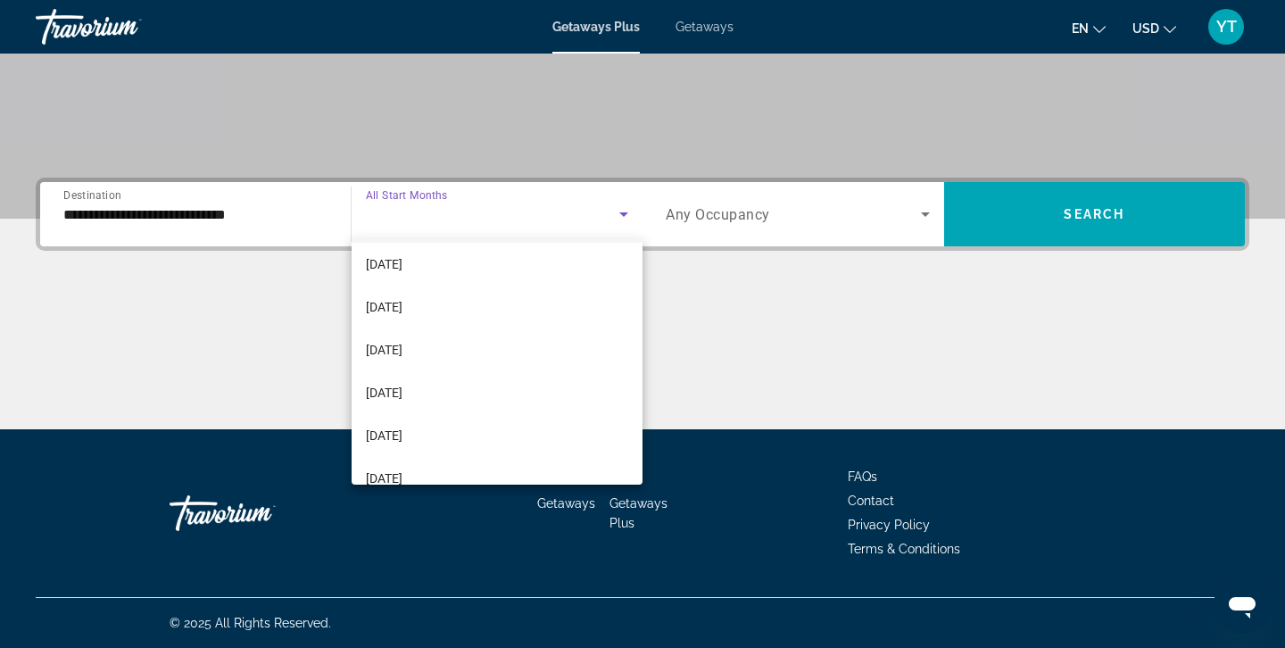
scroll to position [180, 0]
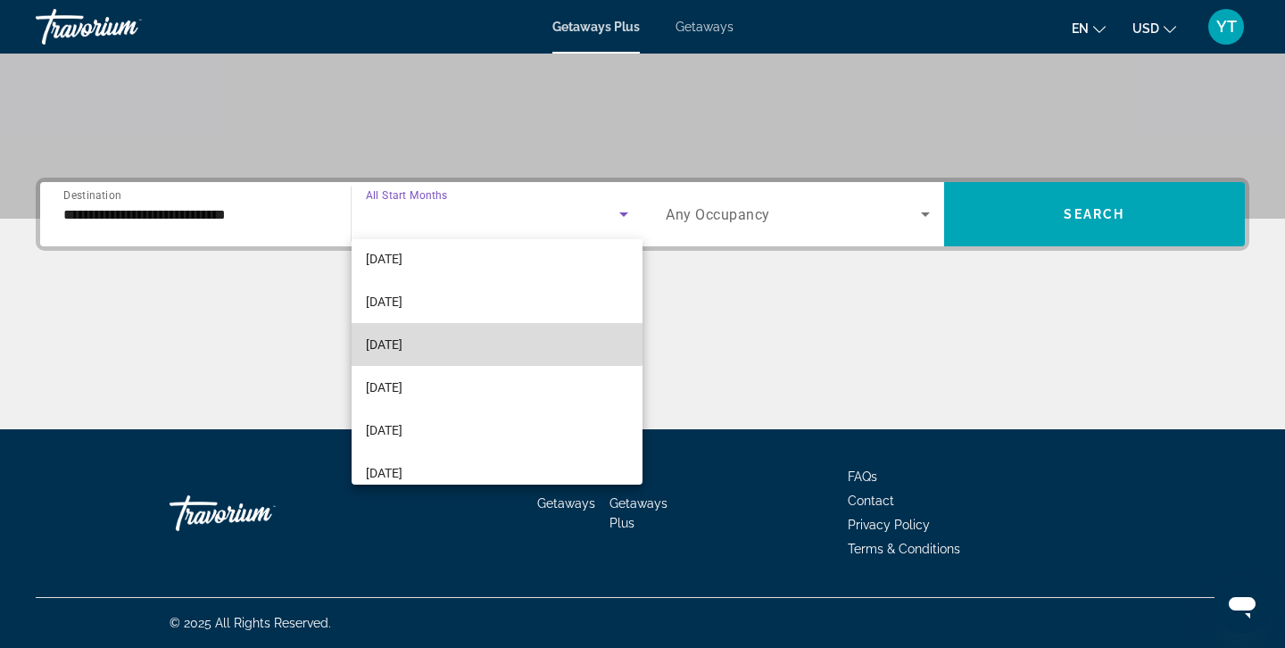
click at [403, 342] on span "[DATE]" at bounding box center [384, 344] width 37 height 21
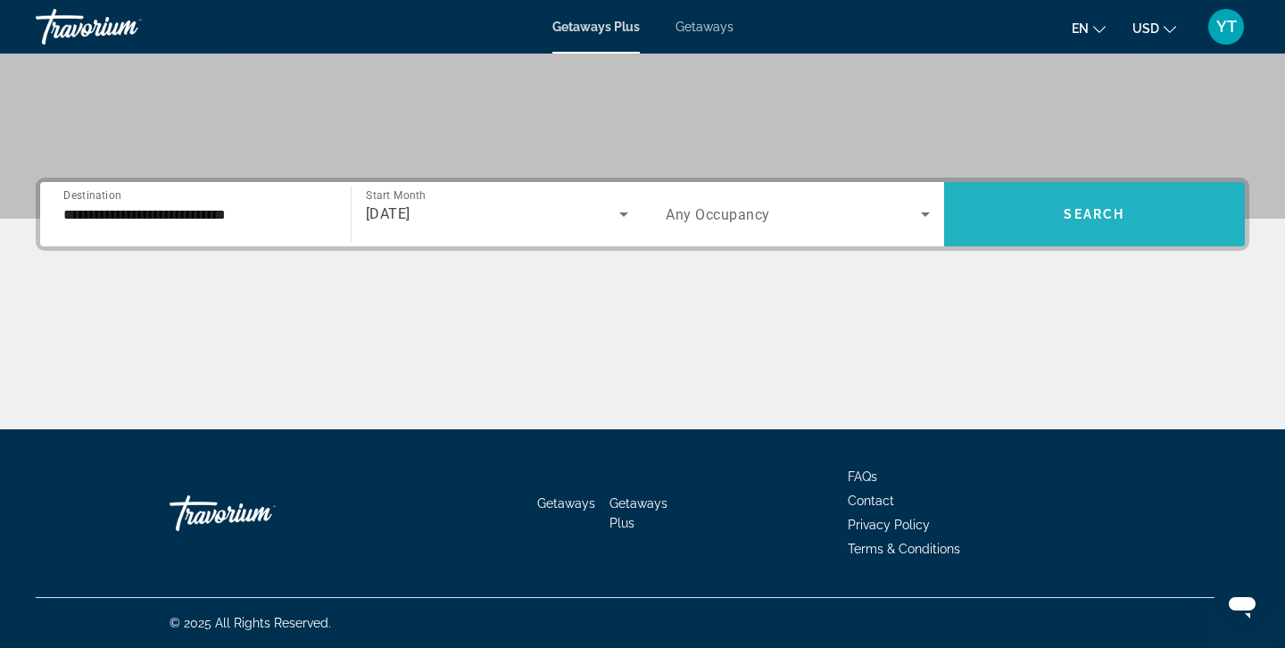
click at [1098, 205] on span "Search widget" at bounding box center [1095, 214] width 302 height 43
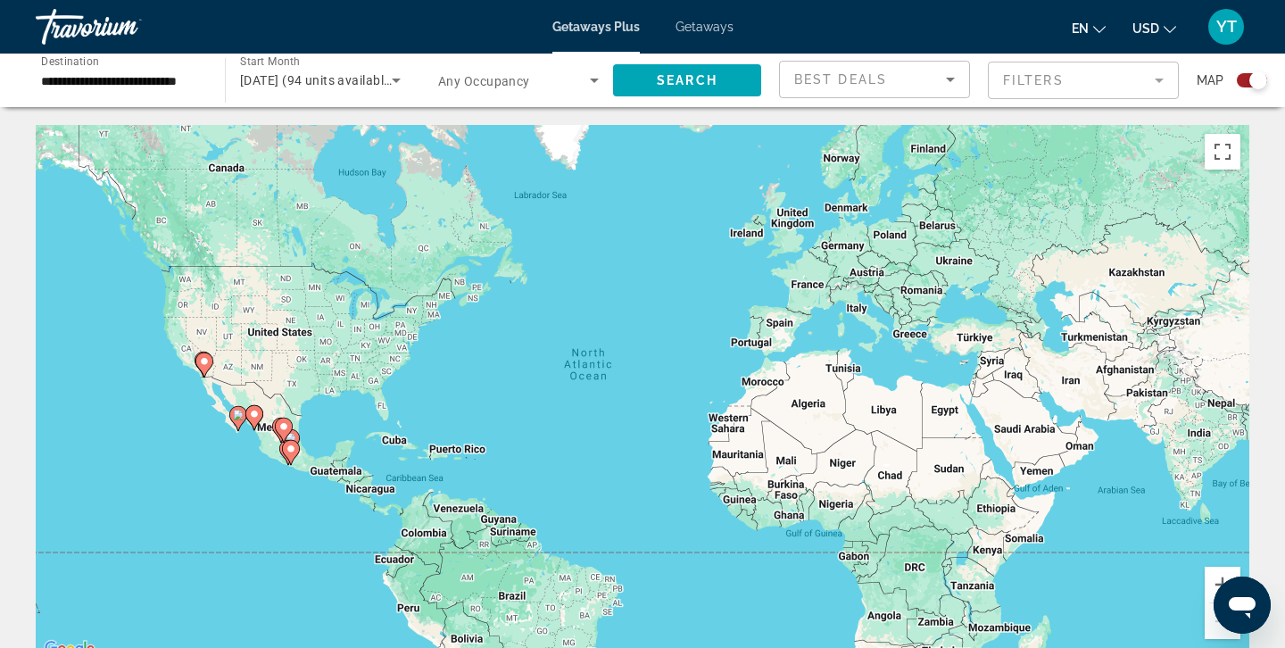
click at [256, 412] on image "Main content" at bounding box center [254, 414] width 11 height 11
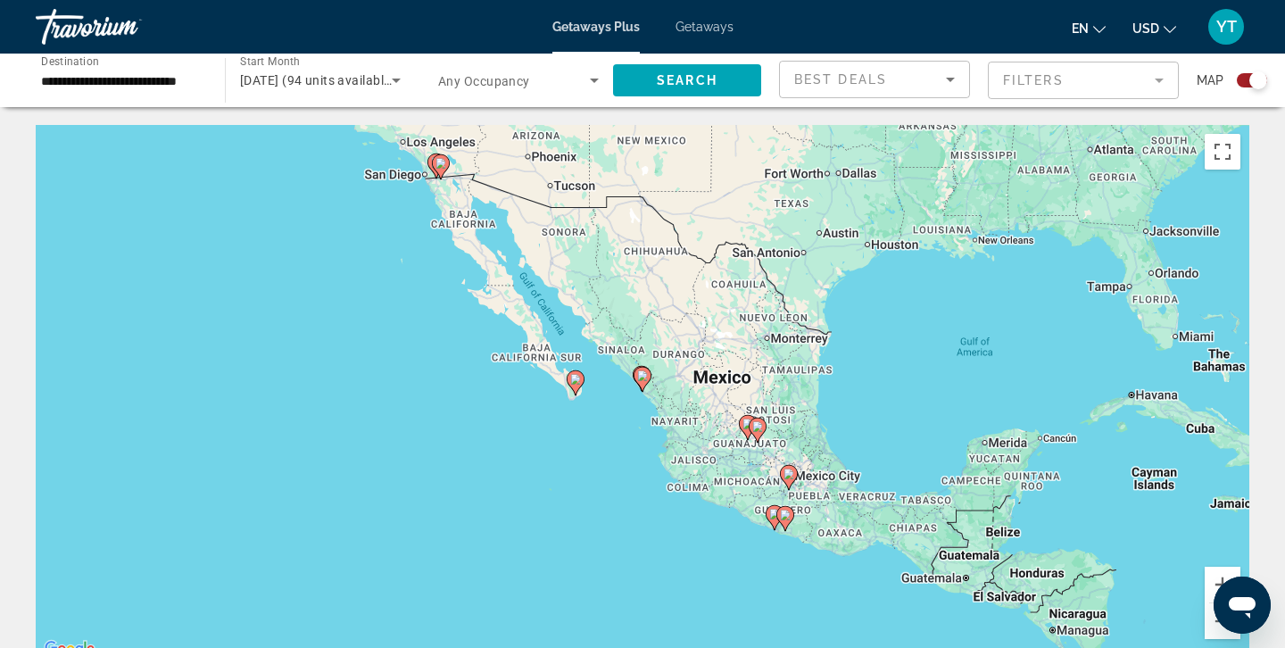
click at [646, 377] on image "Main content" at bounding box center [642, 375] width 11 height 11
type input "**********"
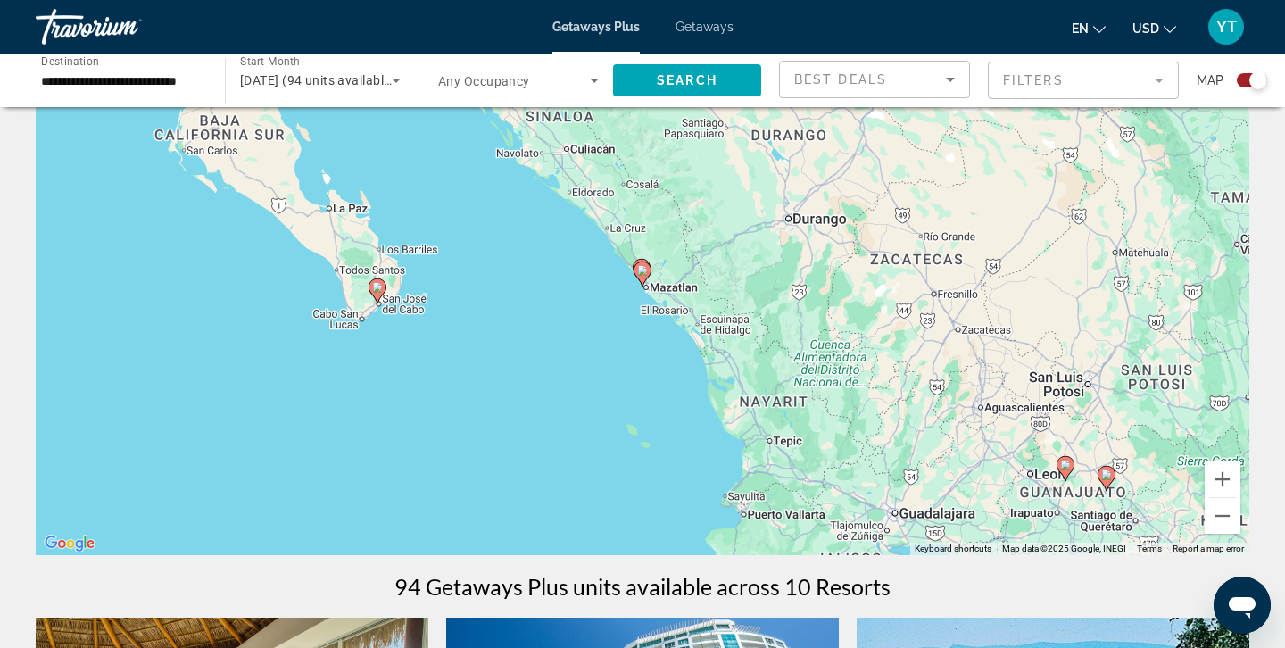
scroll to position [111, 0]
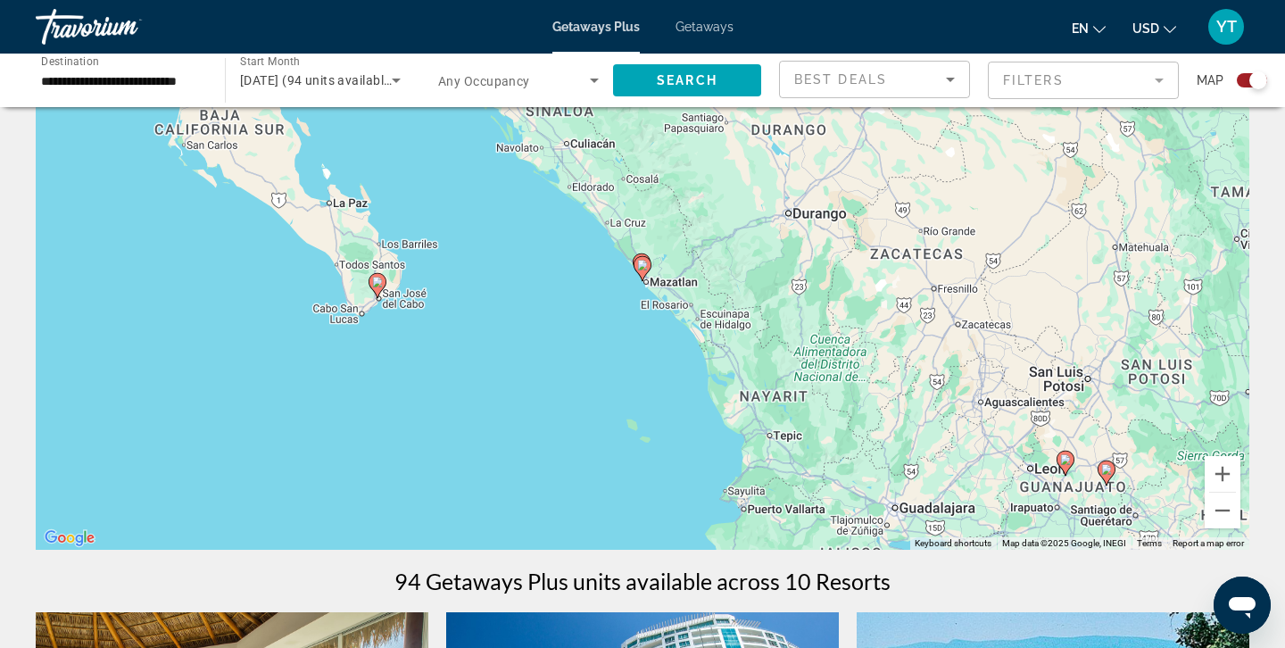
click at [764, 520] on div "To navigate, press the arrow keys. To activate drag with keyboard, press Alt + …" at bounding box center [643, 282] width 1214 height 536
click at [644, 269] on image "Main content" at bounding box center [642, 265] width 11 height 11
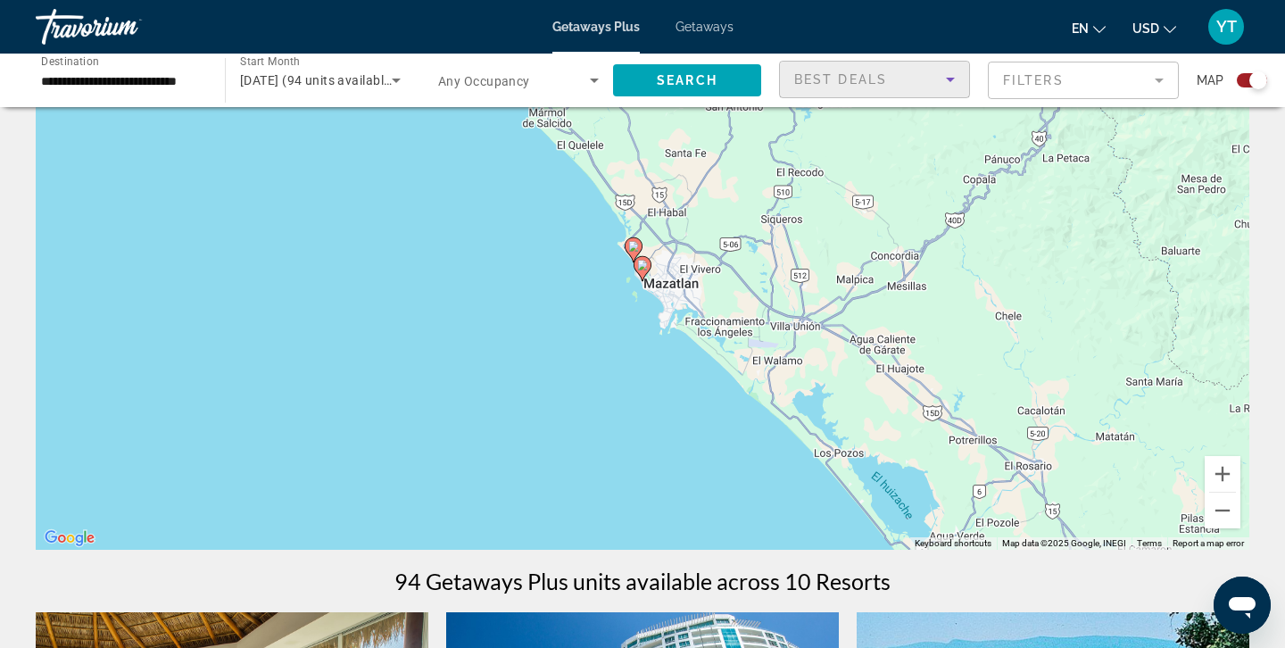
click at [948, 74] on icon "Sort by" at bounding box center [950, 79] width 21 height 21
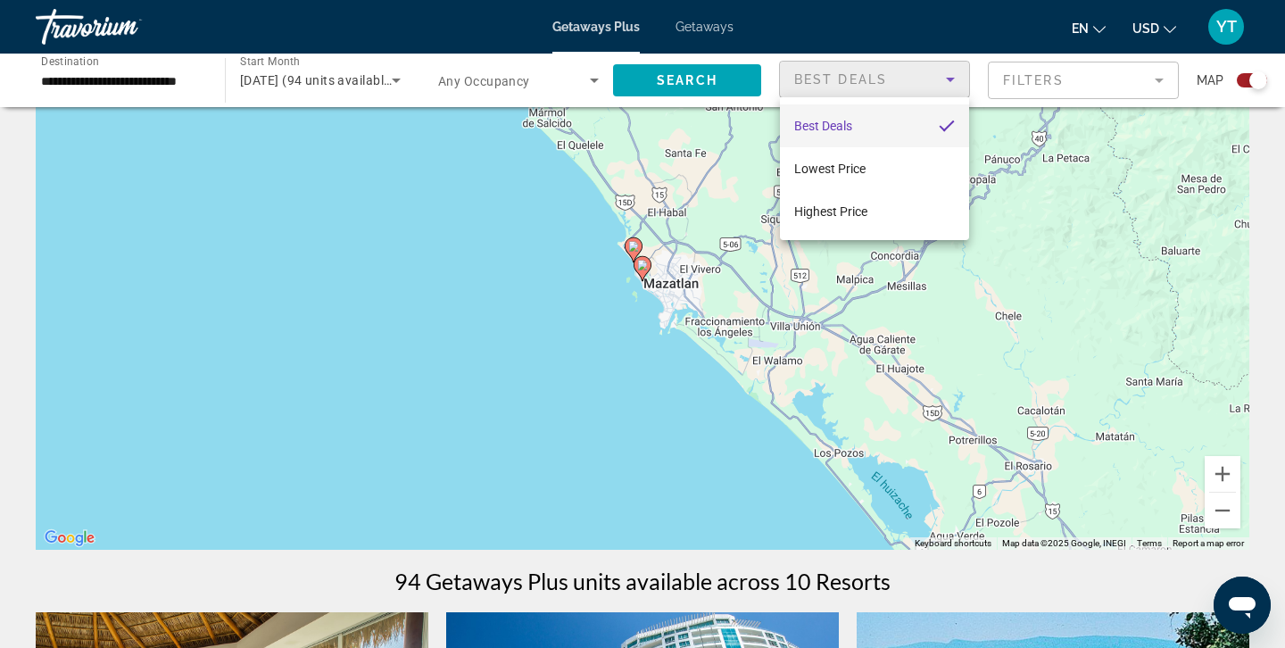
click at [680, 74] on div at bounding box center [642, 324] width 1285 height 648
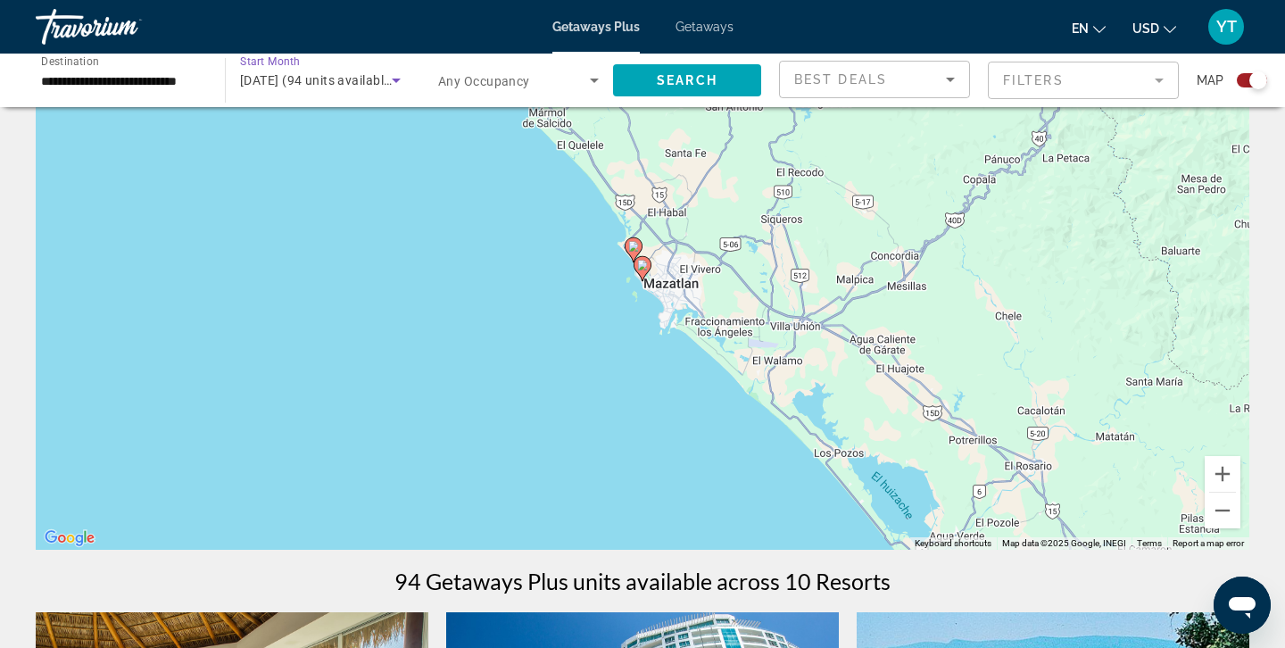
click at [396, 79] on icon "Search widget" at bounding box center [396, 81] width 9 height 4
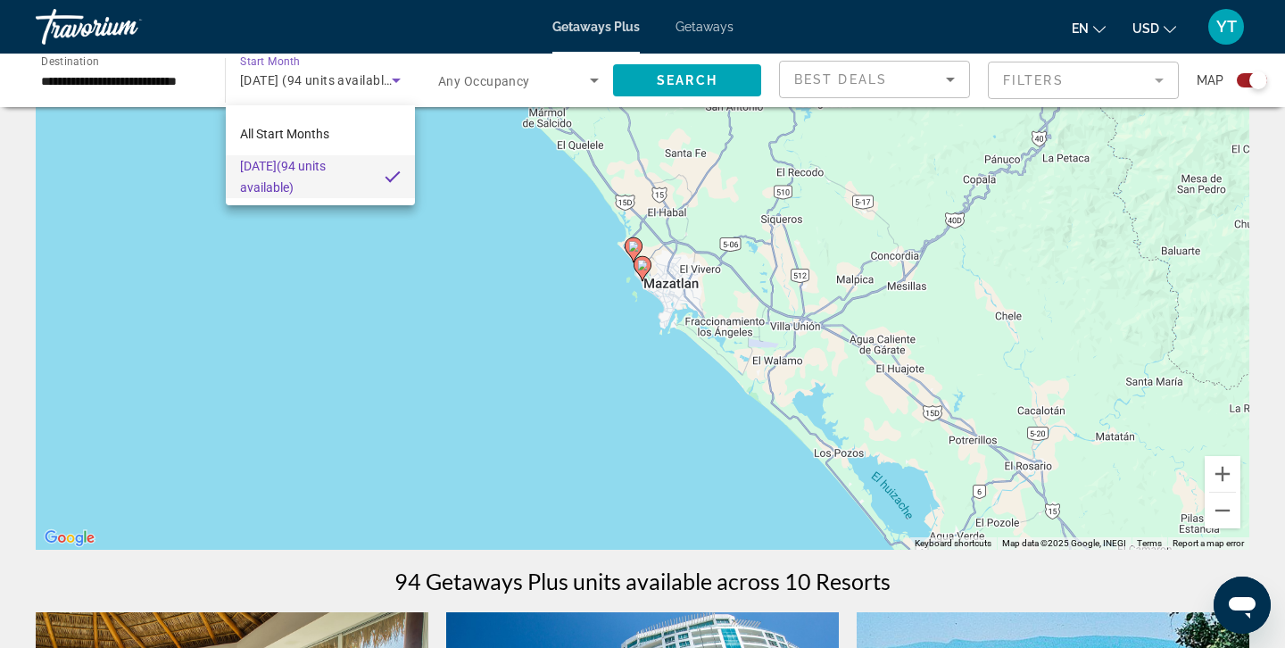
click at [273, 162] on span "[DATE] (94 units available)" at bounding box center [305, 176] width 130 height 43
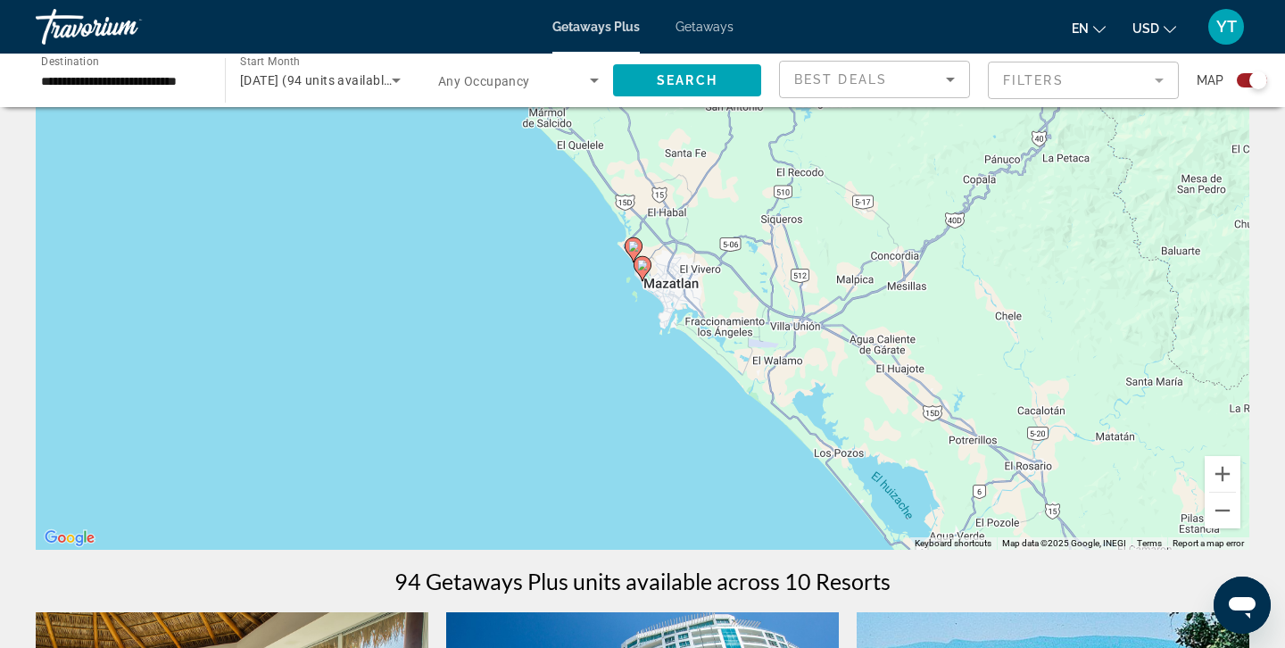
click at [641, 267] on image "Main content" at bounding box center [642, 265] width 11 height 11
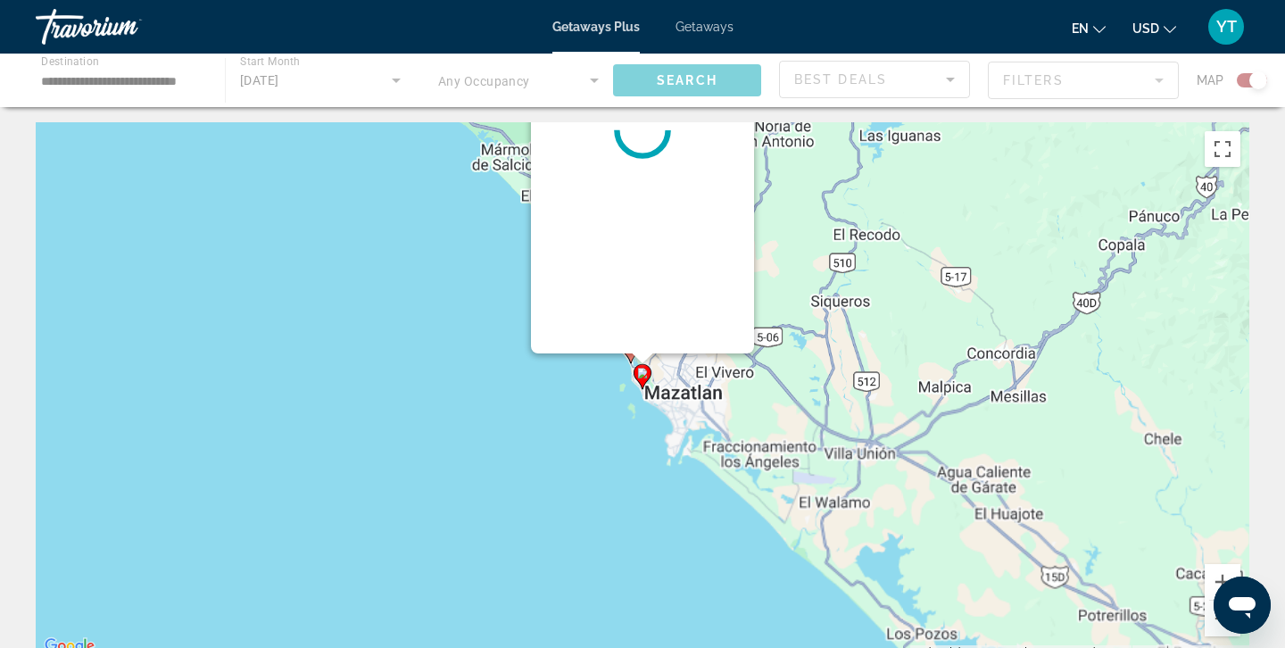
scroll to position [0, 0]
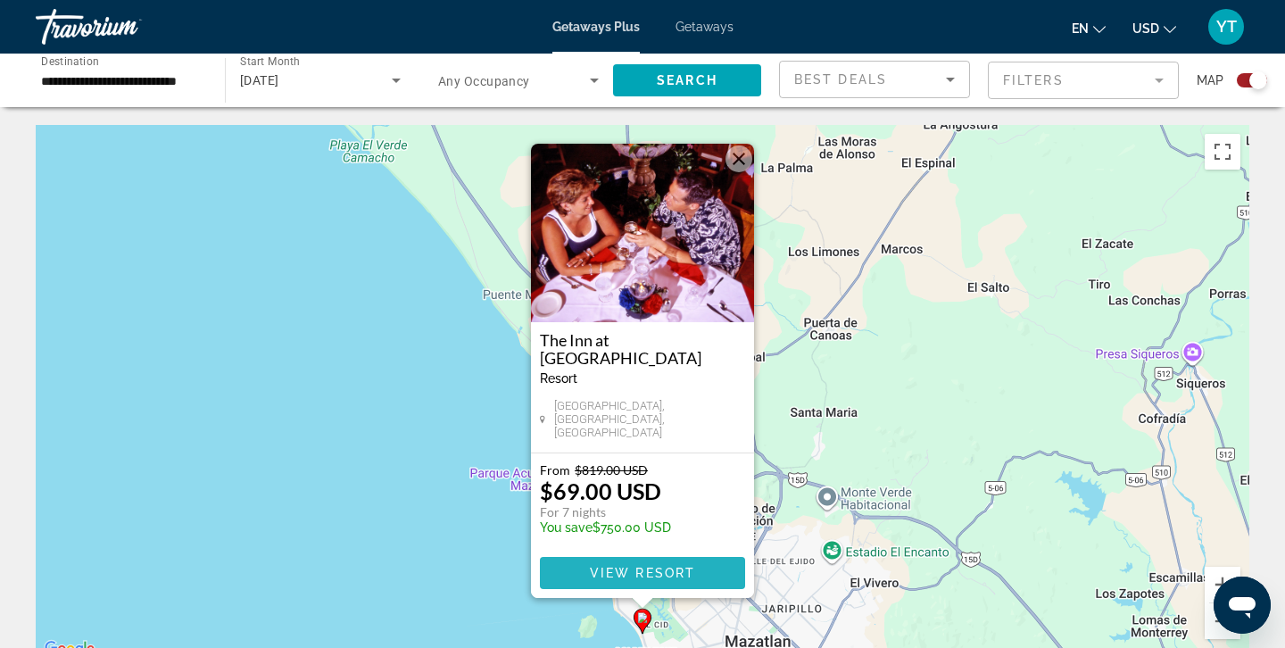
click at [627, 570] on span "View Resort" at bounding box center [642, 573] width 105 height 14
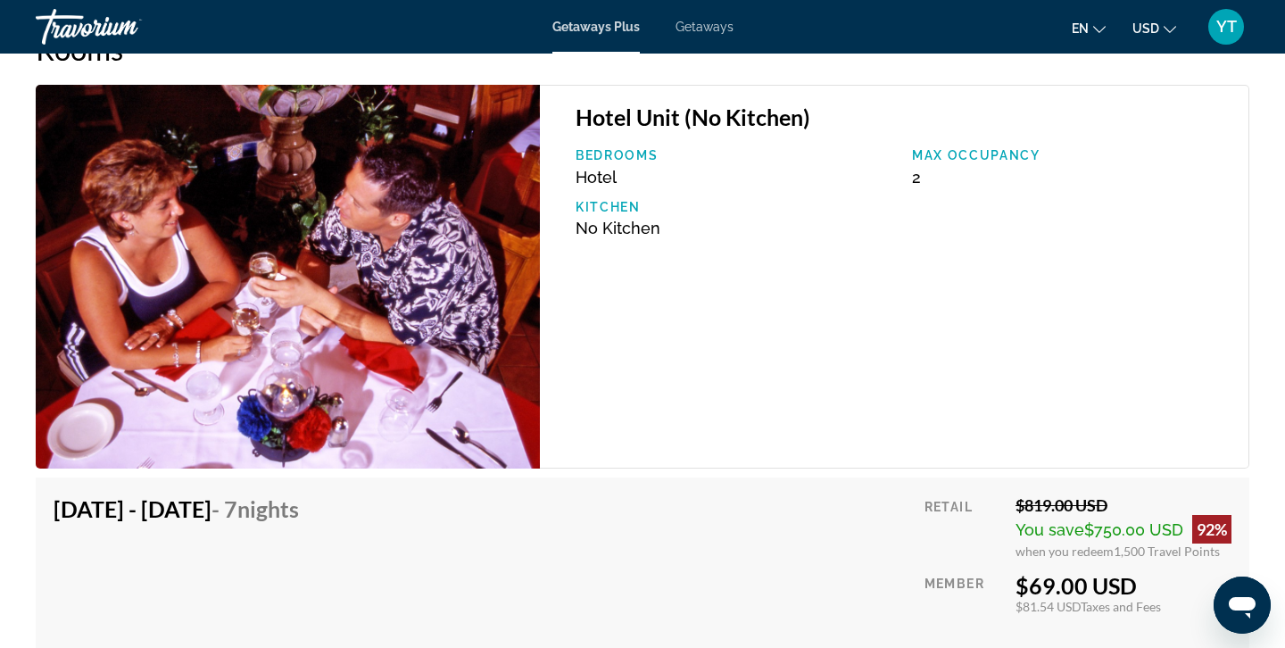
scroll to position [2766, 0]
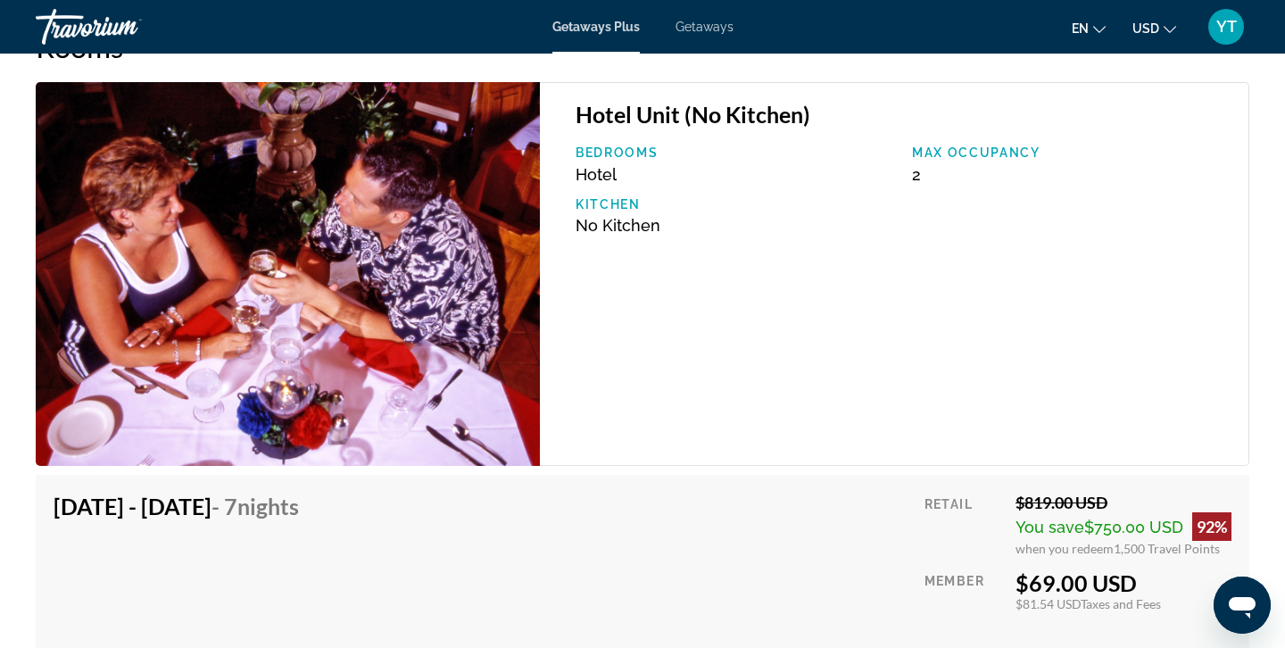
click at [627, 570] on div "[DATE] - [DATE] - 7 Nights Price includes accommodation only Refundable until :…" at bounding box center [643, 593] width 1178 height 200
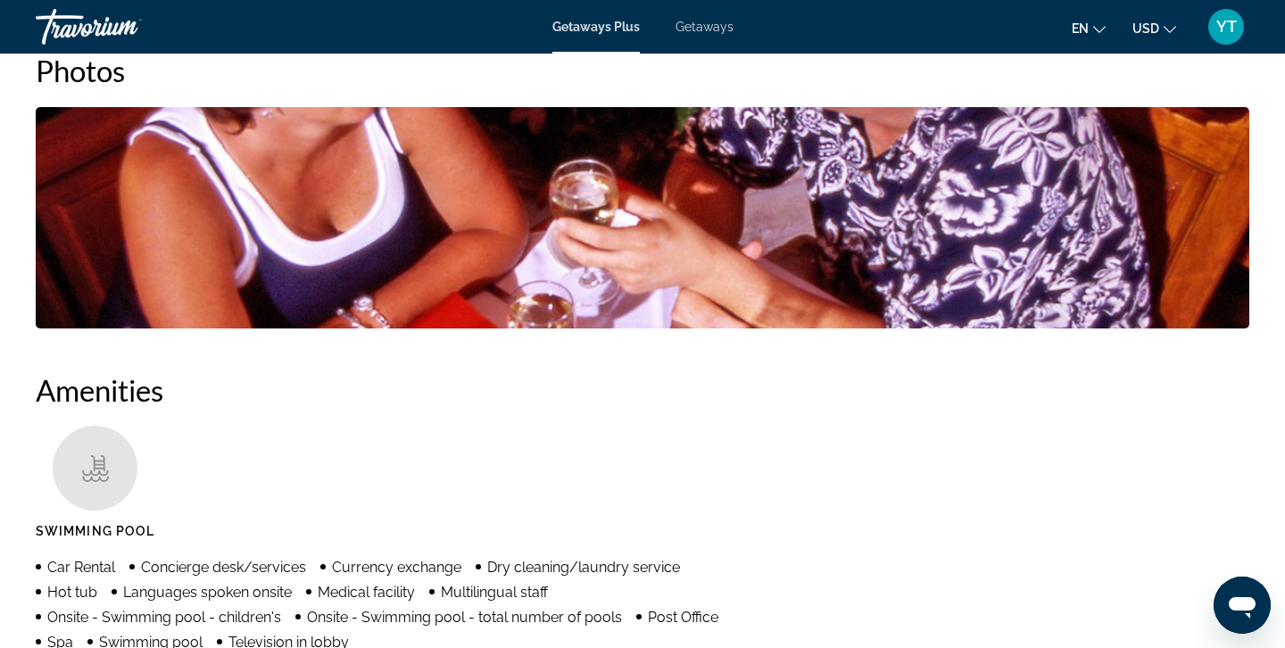
scroll to position [0, 0]
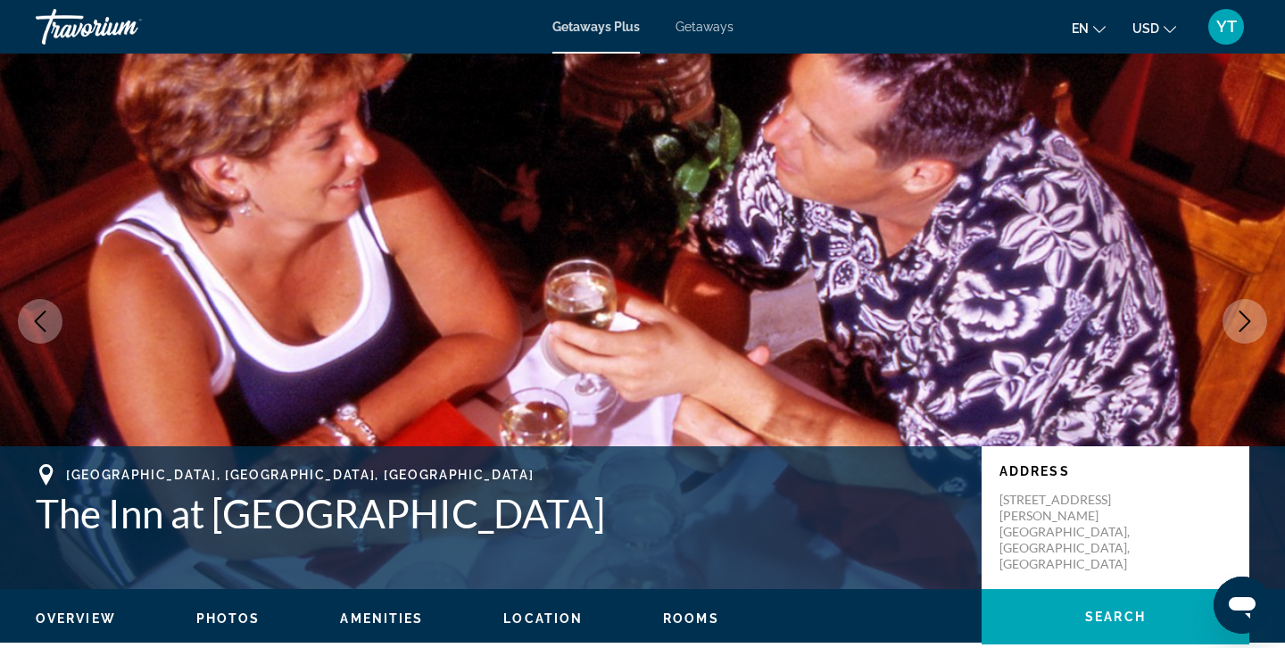
click at [1242, 319] on icon "Next image" at bounding box center [1244, 321] width 21 height 21
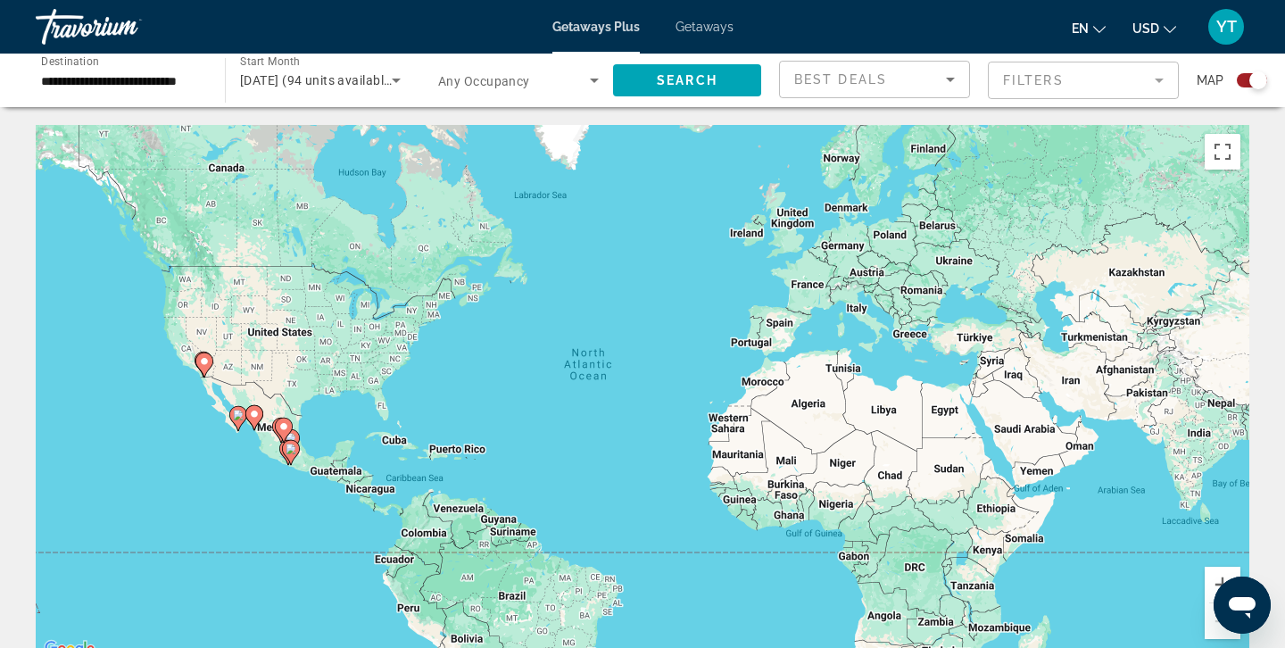
click at [291, 453] on image "Main content" at bounding box center [291, 449] width 11 height 11
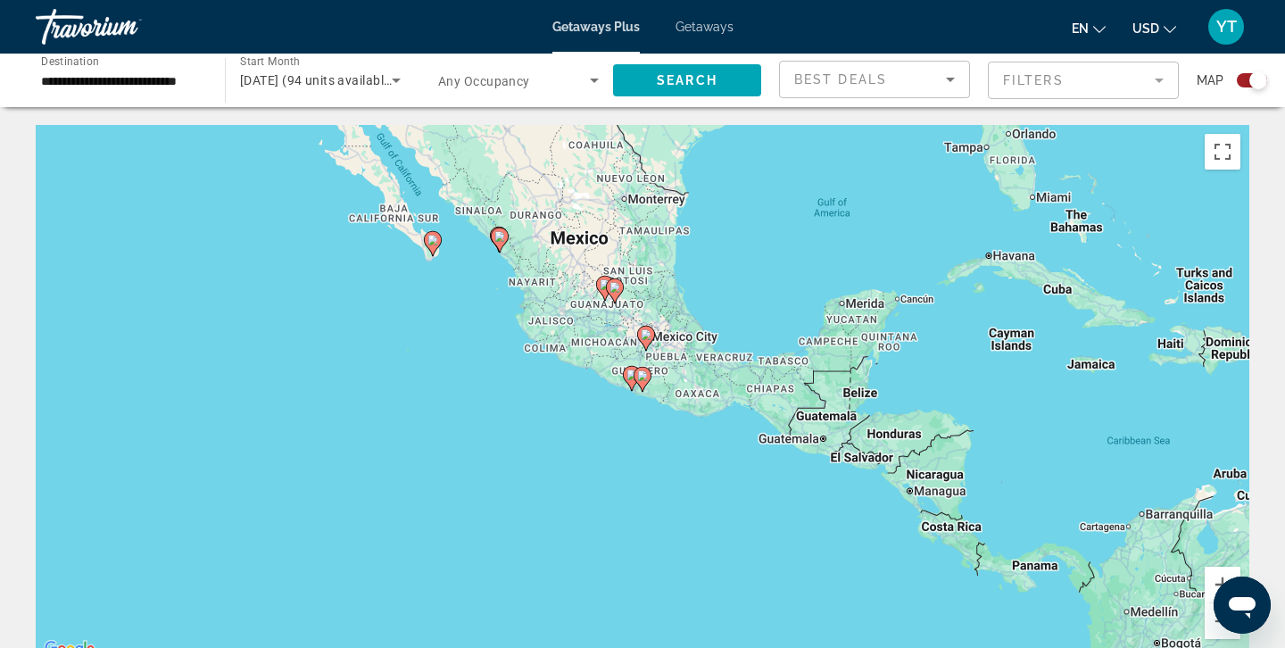
click at [501, 244] on icon "Main content" at bounding box center [500, 239] width 16 height 23
type input "**********"
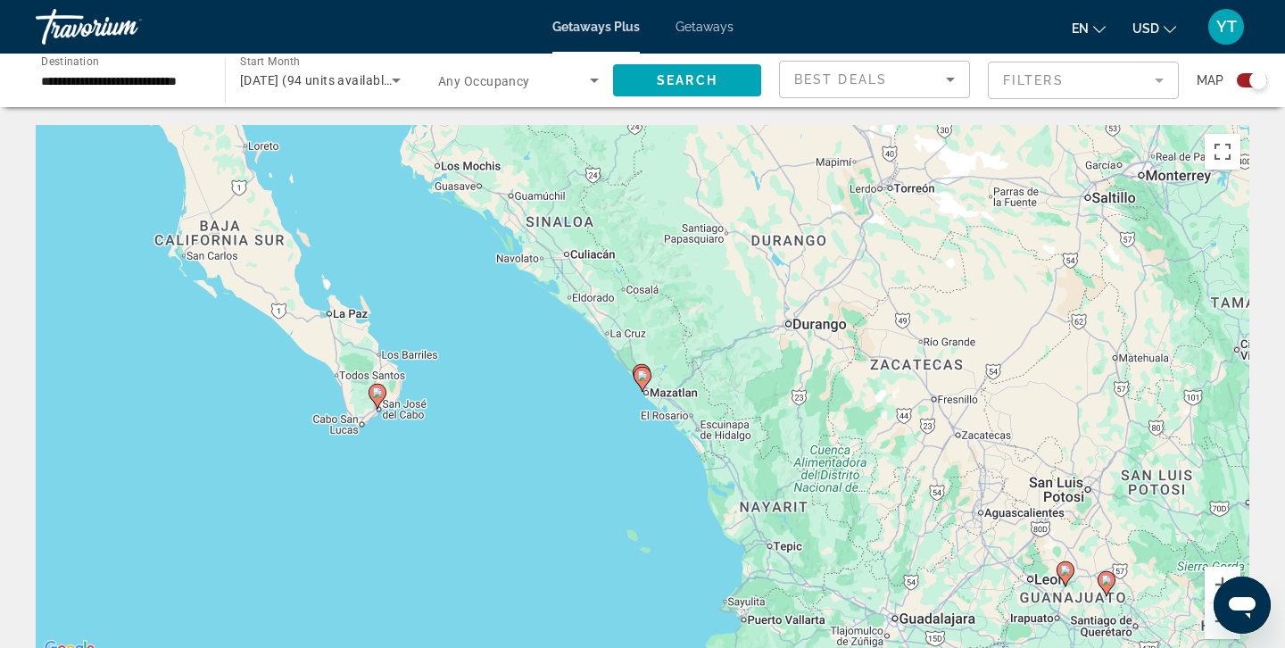
click at [598, 80] on icon "Search widget" at bounding box center [594, 80] width 21 height 21
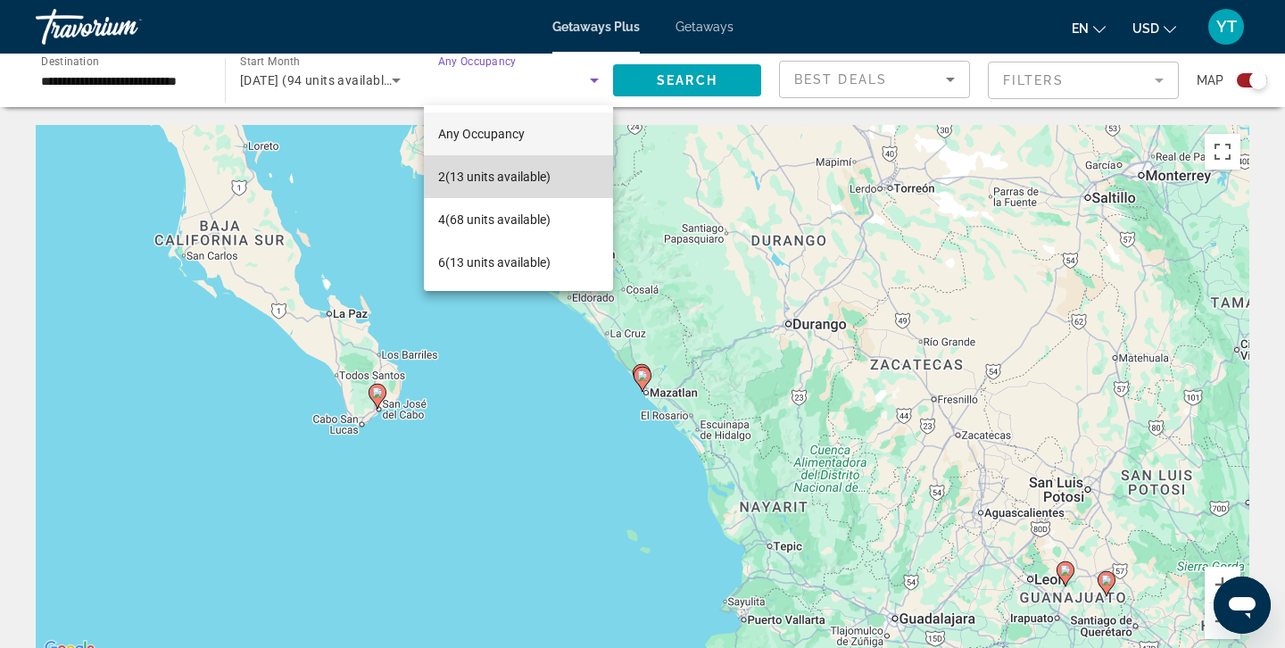
click at [467, 176] on span "2 (13 units available)" at bounding box center [494, 176] width 112 height 21
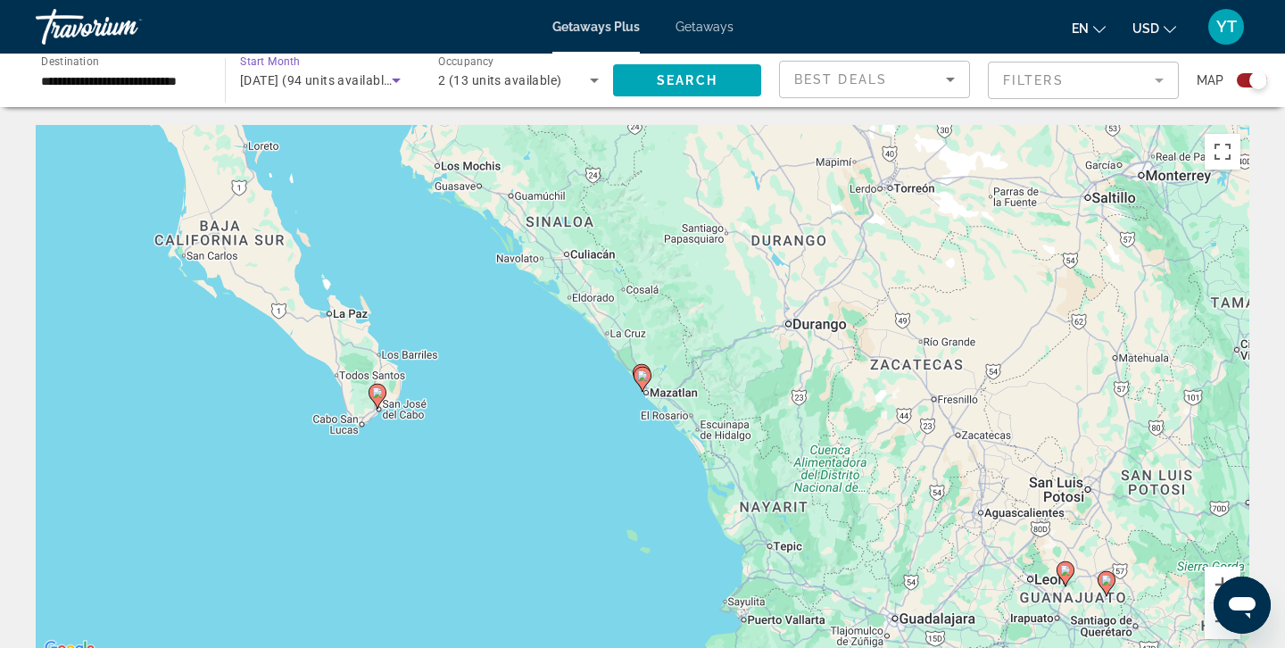
click at [396, 84] on icon "Search widget" at bounding box center [396, 80] width 21 height 21
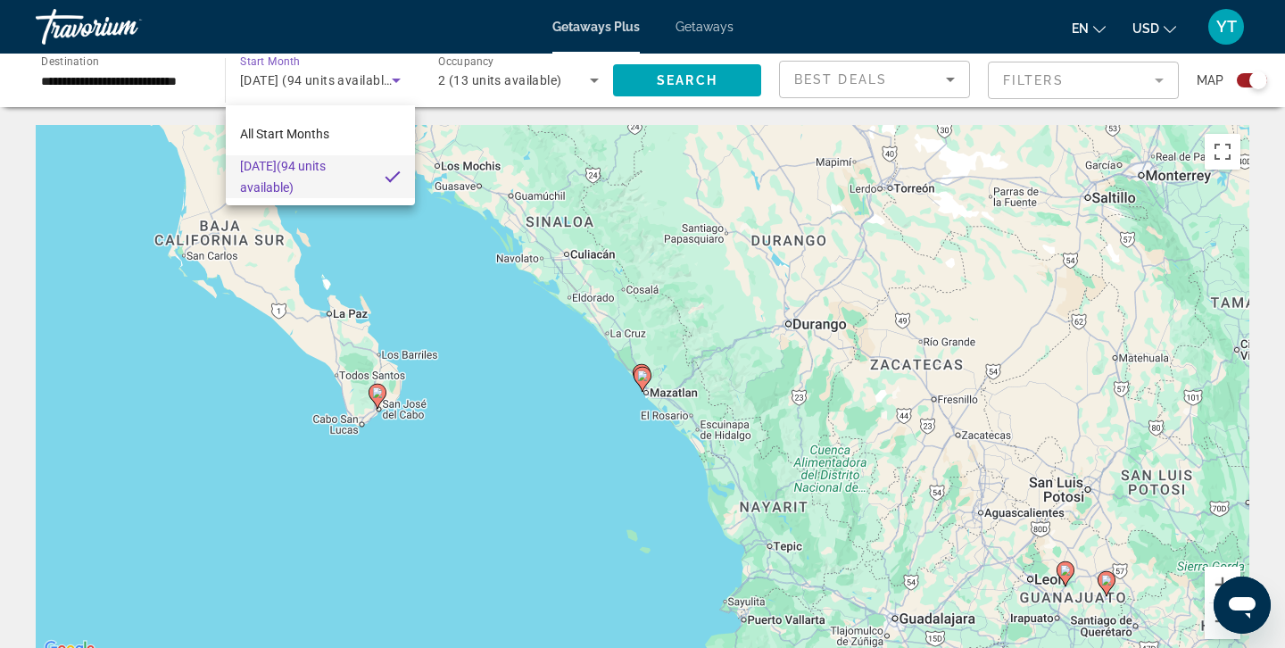
click at [387, 236] on div at bounding box center [642, 324] width 1285 height 648
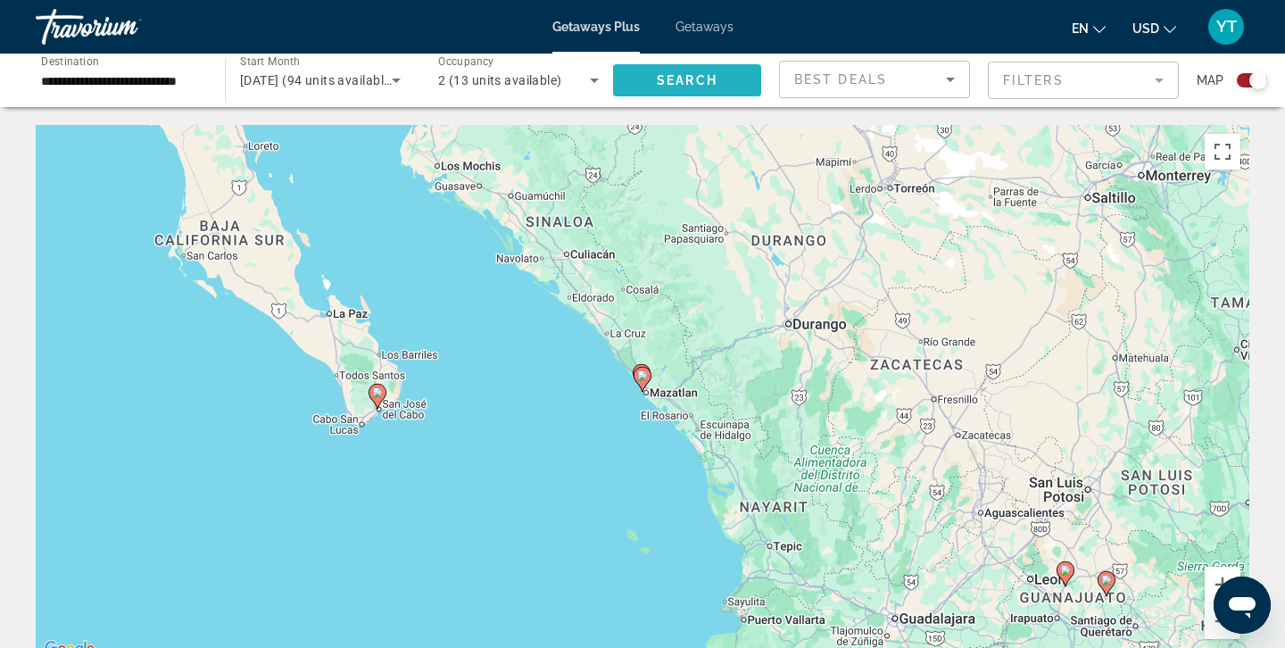
click at [686, 77] on span "Search" at bounding box center [687, 80] width 61 height 14
